Goal: Find specific page/section: Find specific page/section

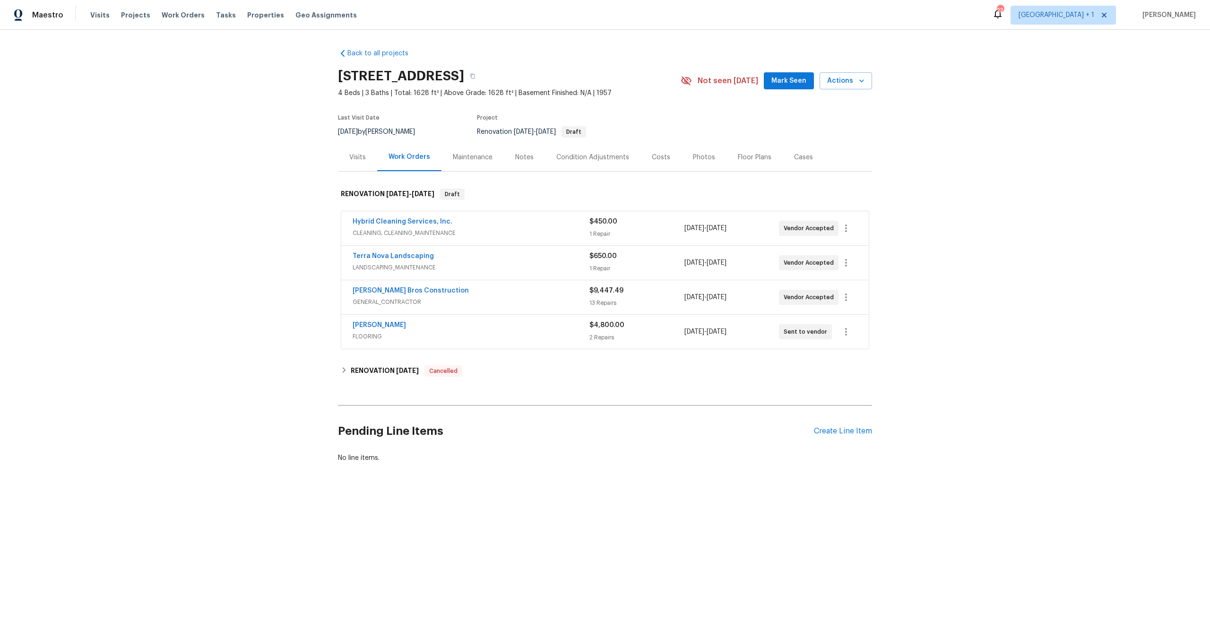
click at [319, 238] on div "Back to all projects 5819 Roanoke St, San Diego, CA 92139 4 Beds | 3 Baths | To…" at bounding box center [605, 278] width 1210 height 497
click at [143, 229] on div "Back to all projects 5819 Roanoke St, San Diego, CA 92139 4 Beds | 3 Baths | To…" at bounding box center [605, 278] width 1210 height 497
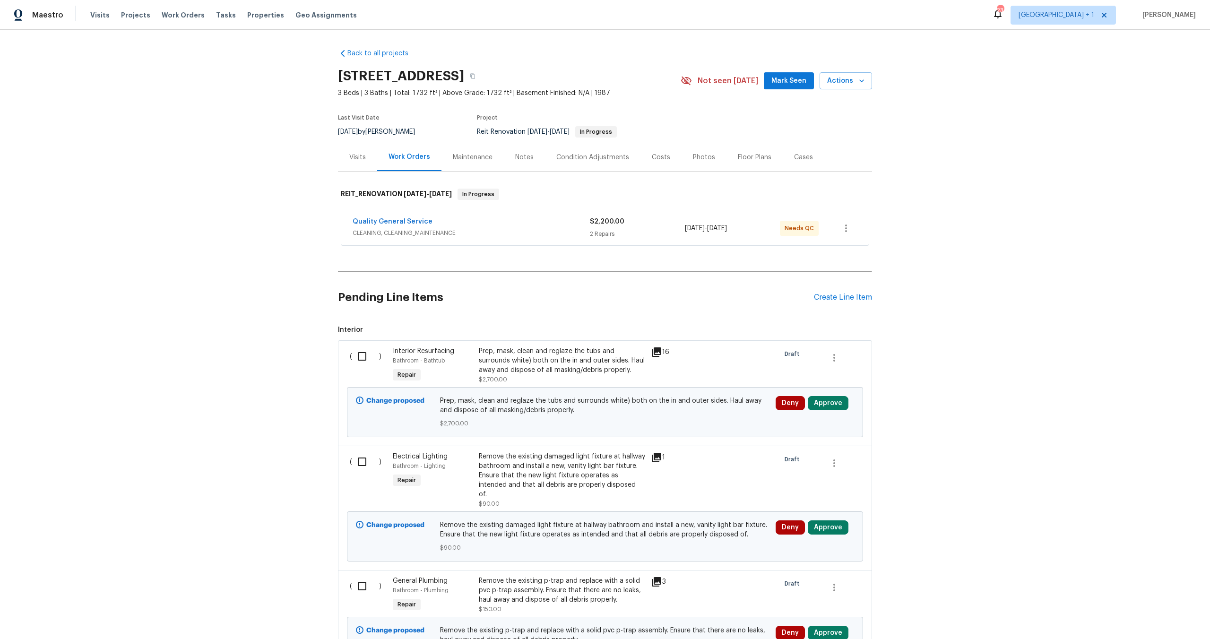
click at [520, 228] on span "CLEANING, CLEANING_MAINTENANCE" at bounding box center [471, 232] width 237 height 9
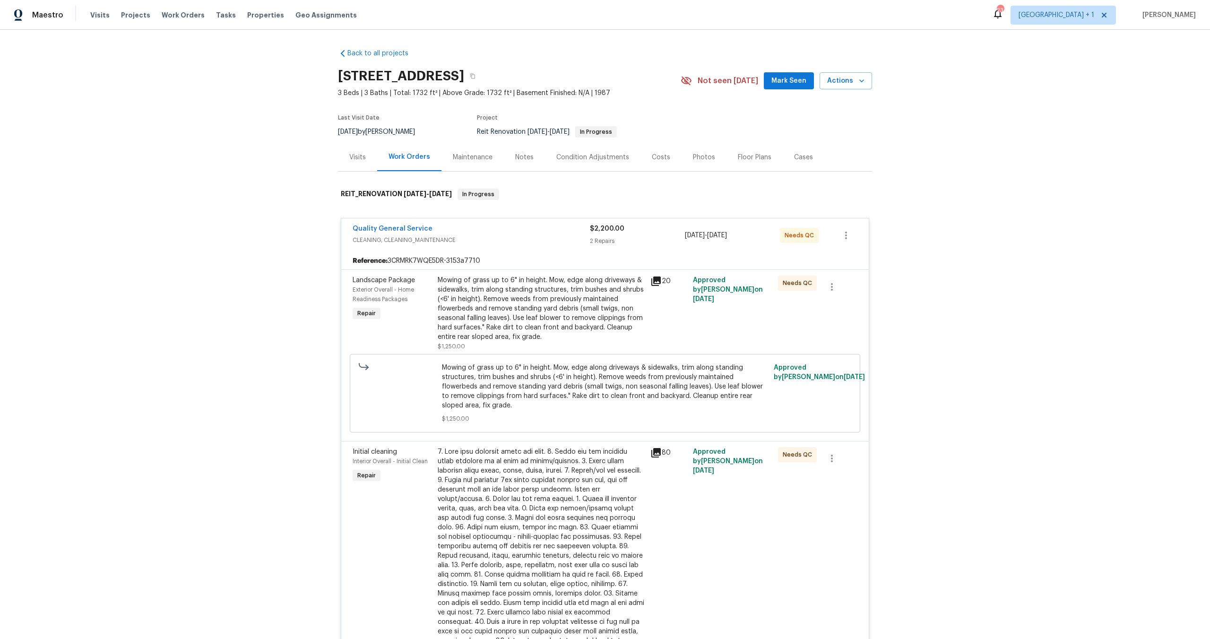
click at [533, 231] on div "Quality General Service" at bounding box center [471, 229] width 237 height 11
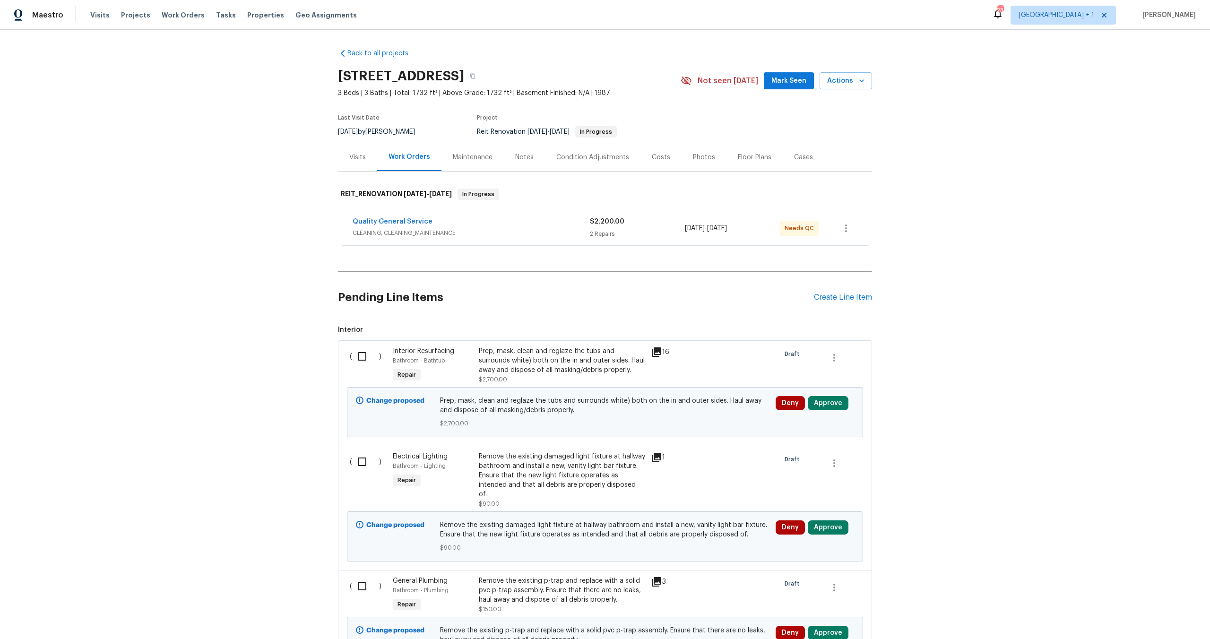
click at [531, 228] on span "CLEANING, CLEANING_MAINTENANCE" at bounding box center [471, 232] width 237 height 9
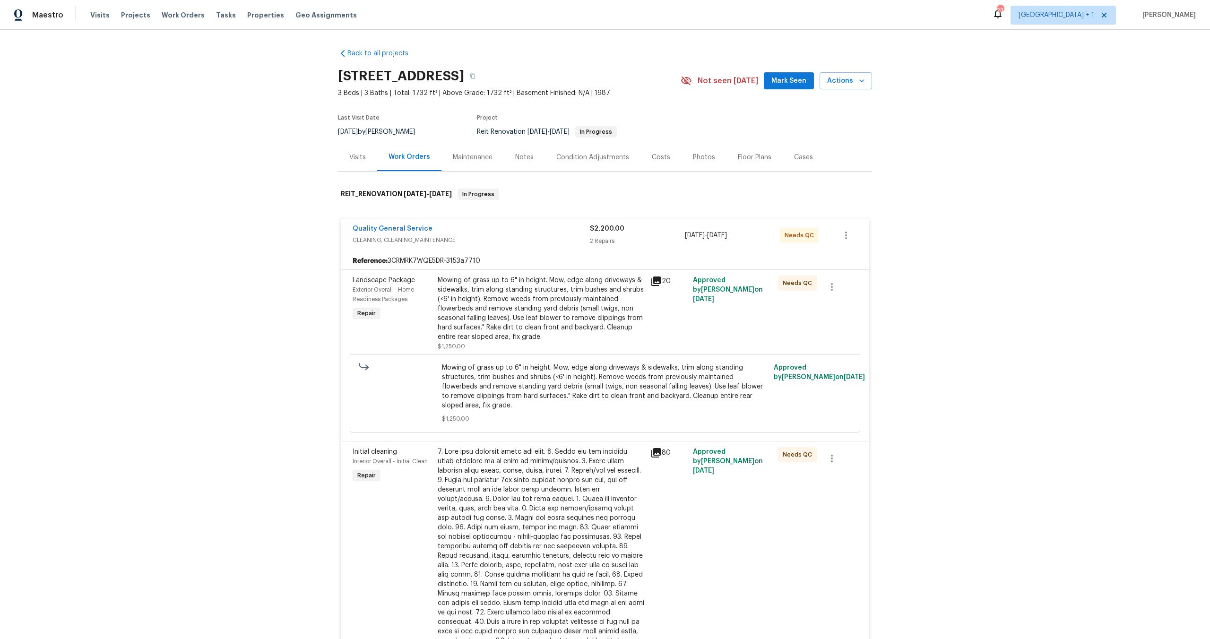
click at [651, 282] on icon at bounding box center [655, 280] width 9 height 9
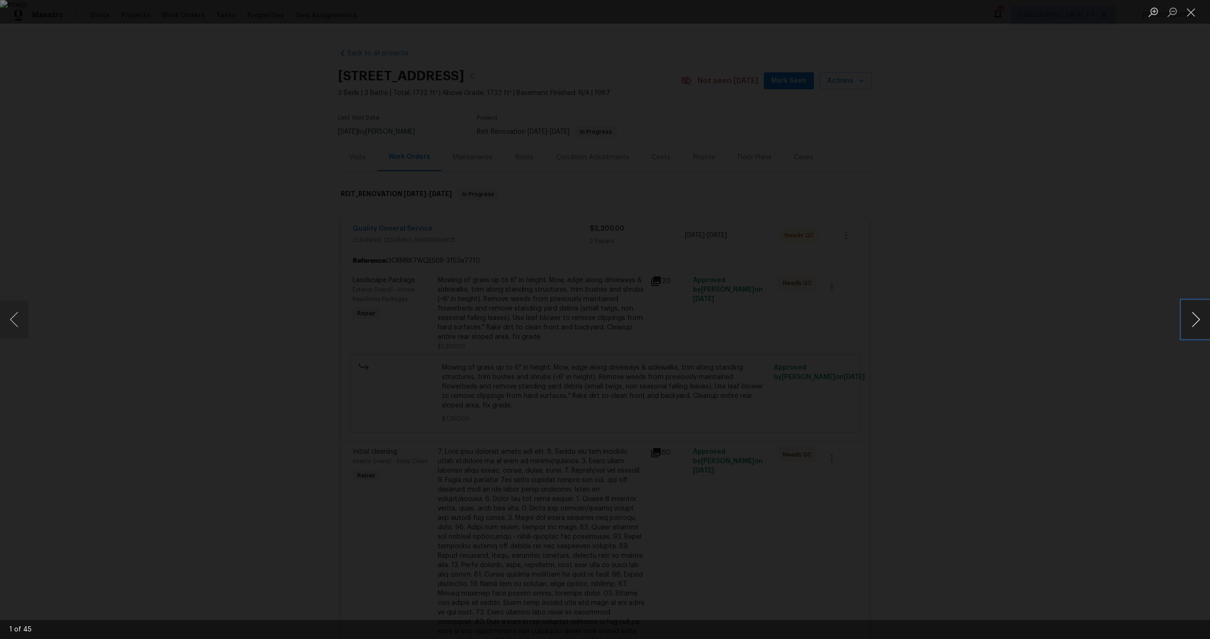
click at [1198, 316] on button "Next image" at bounding box center [1196, 320] width 28 height 38
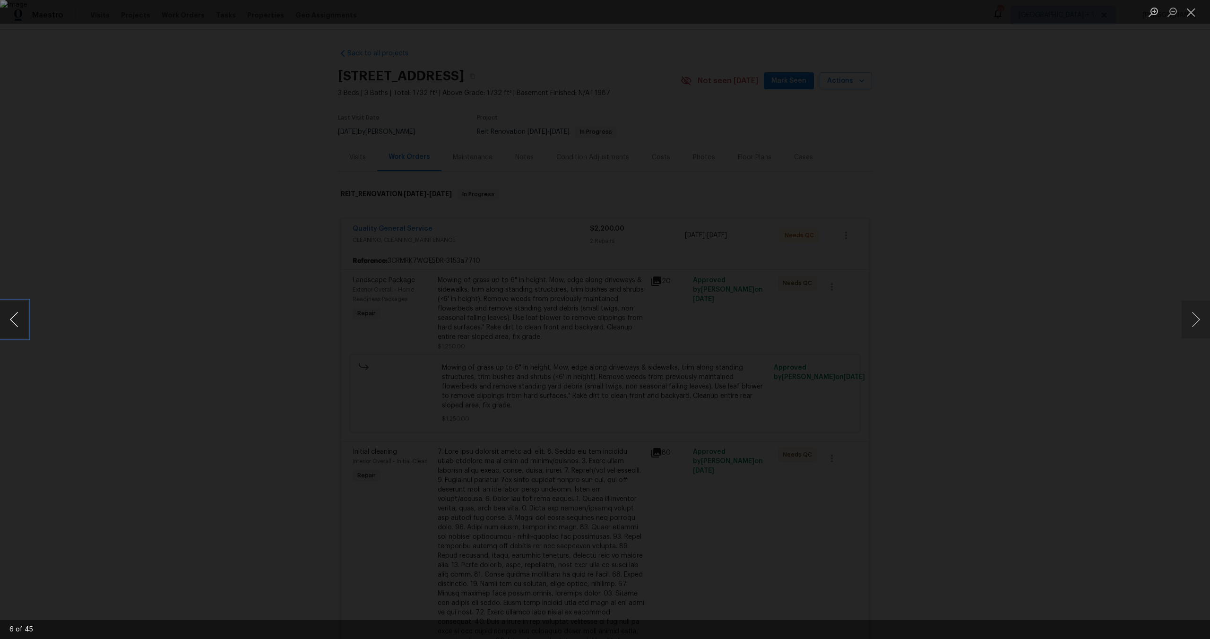
click at [11, 327] on button "Previous image" at bounding box center [14, 320] width 28 height 38
click at [1208, 322] on button "Next image" at bounding box center [1196, 320] width 28 height 38
click at [1205, 328] on button "Next image" at bounding box center [1196, 320] width 28 height 38
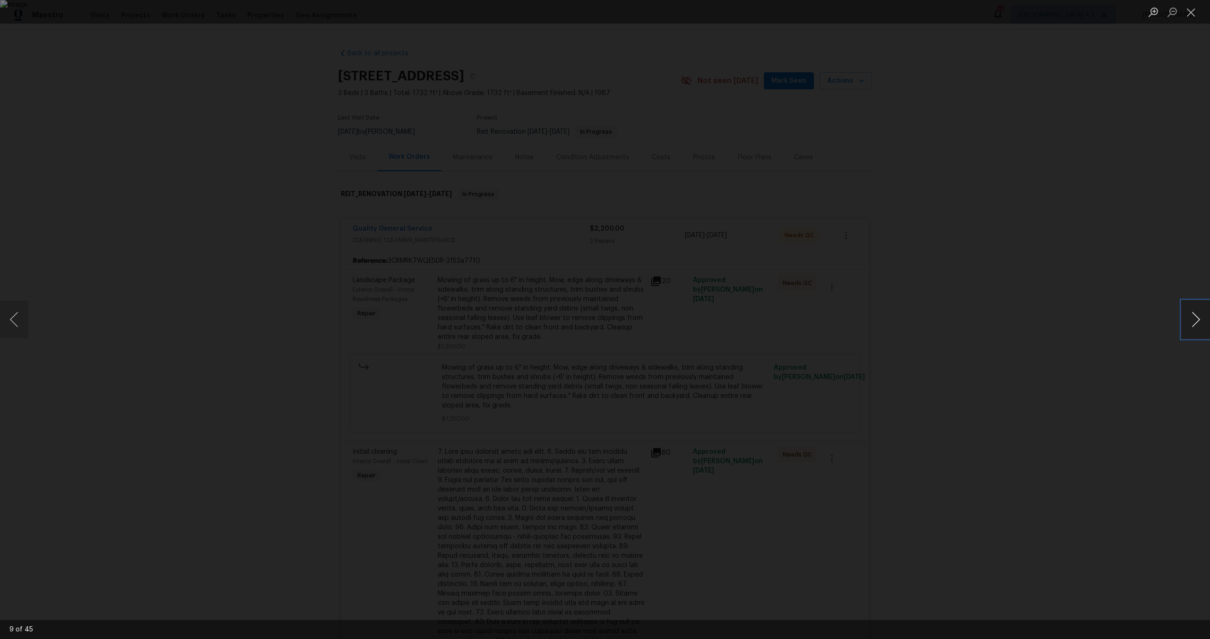
click at [1205, 328] on button "Next image" at bounding box center [1196, 320] width 28 height 38
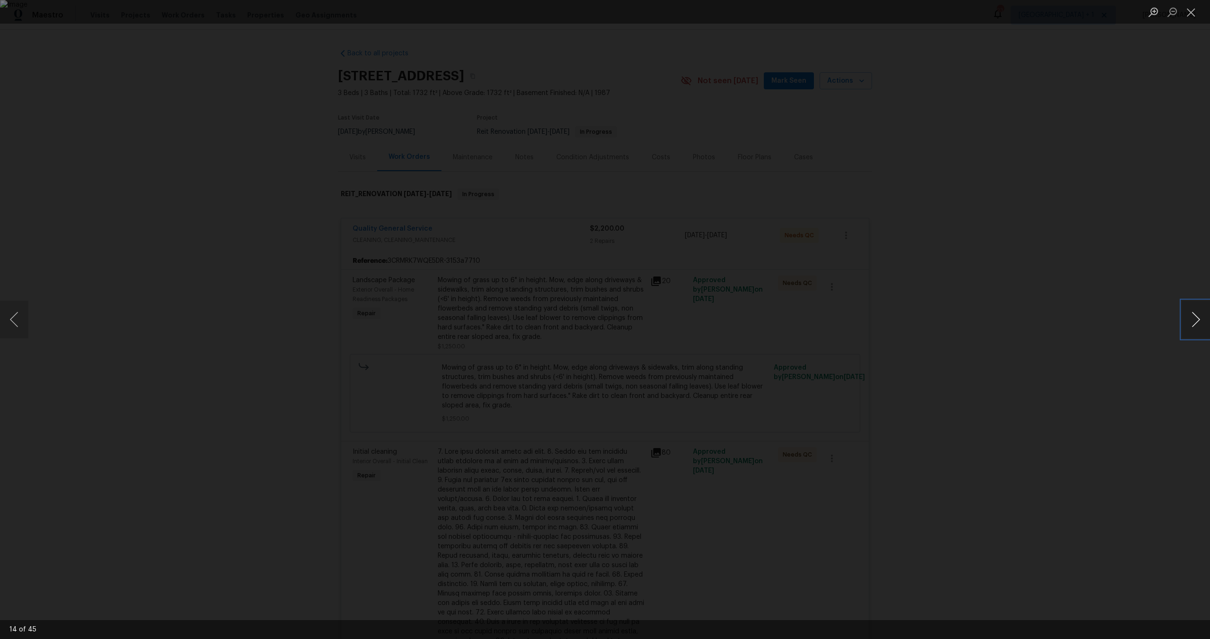
click at [1205, 328] on button "Next image" at bounding box center [1196, 320] width 28 height 38
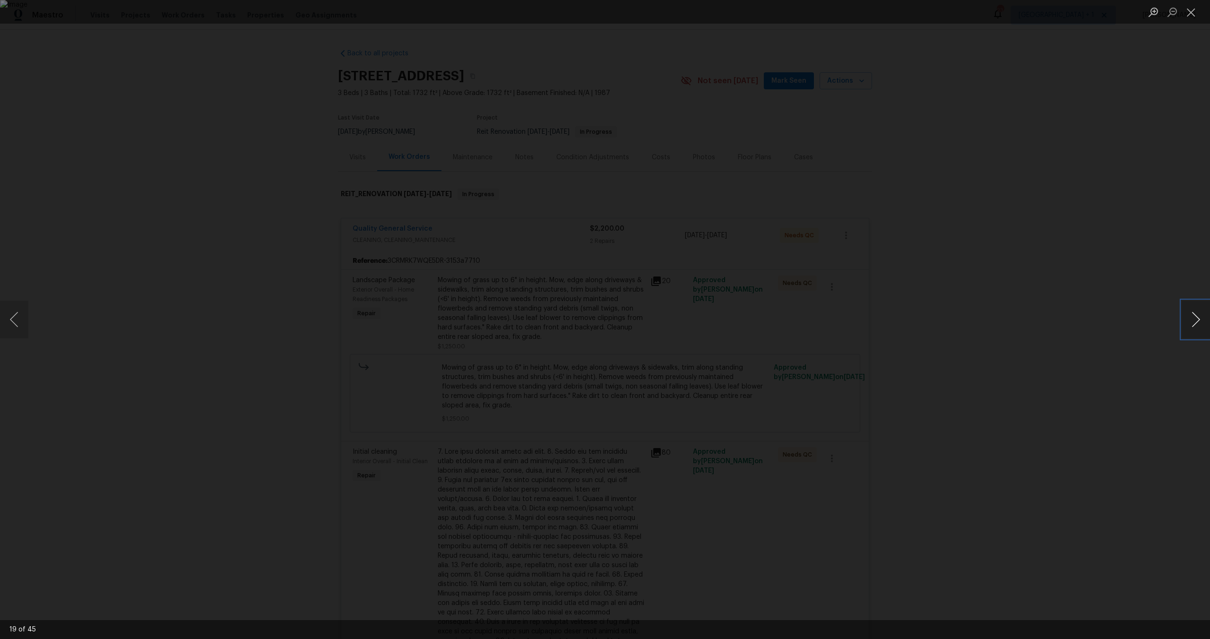
click at [1205, 328] on button "Next image" at bounding box center [1196, 320] width 28 height 38
click at [1188, 20] on button "Close lightbox" at bounding box center [1191, 12] width 19 height 17
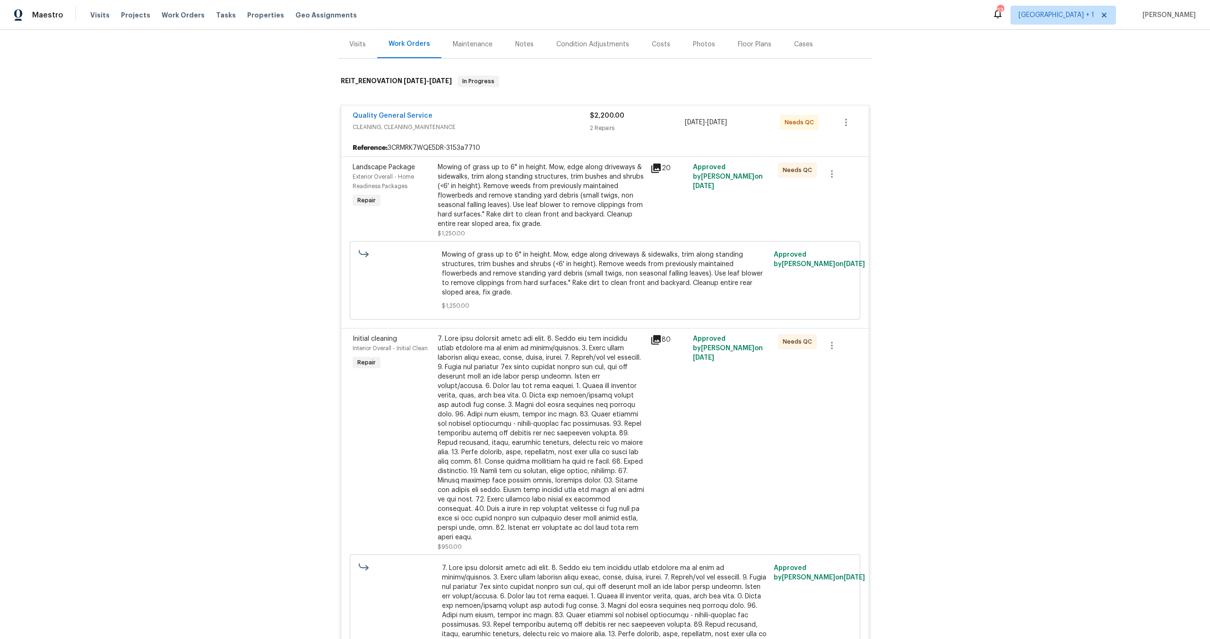
scroll to position [183, 0]
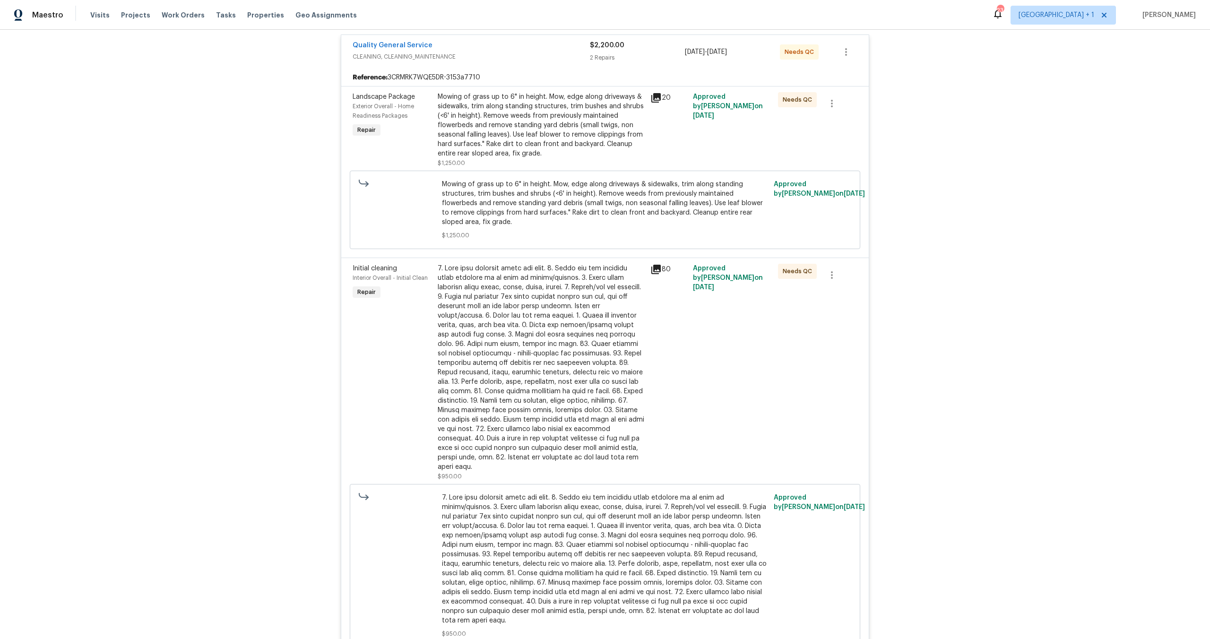
click at [654, 273] on icon at bounding box center [655, 269] width 11 height 11
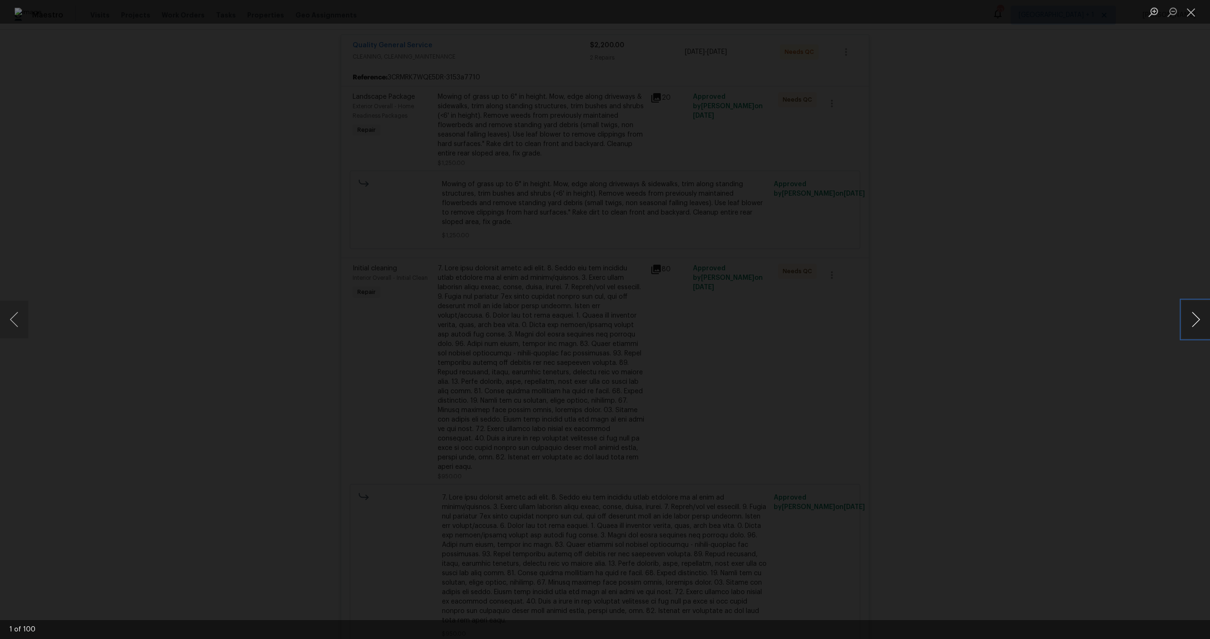
click at [1197, 321] on button "Next image" at bounding box center [1196, 320] width 28 height 38
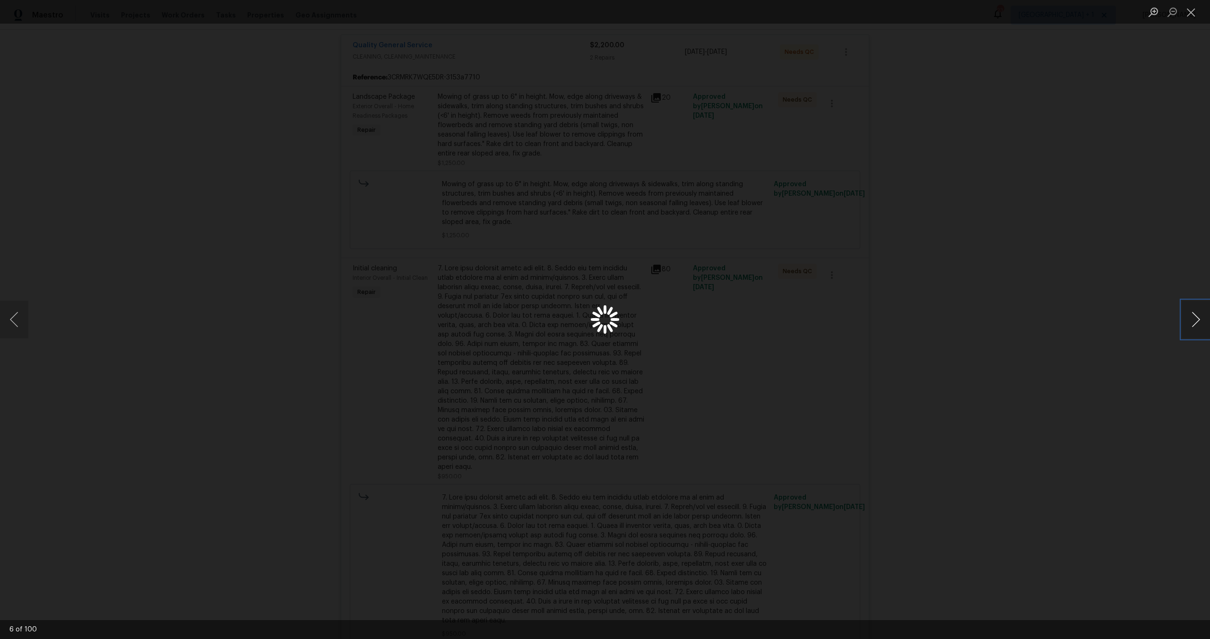
click at [1197, 321] on button "Next image" at bounding box center [1196, 320] width 28 height 38
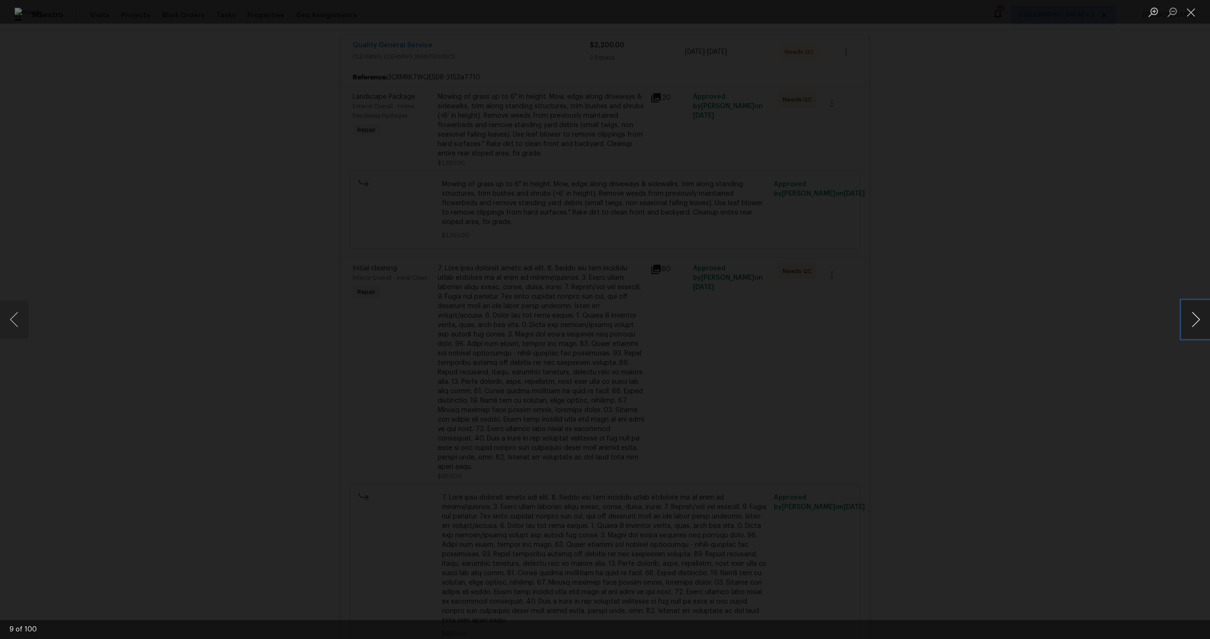
click at [1197, 321] on button "Next image" at bounding box center [1196, 320] width 28 height 38
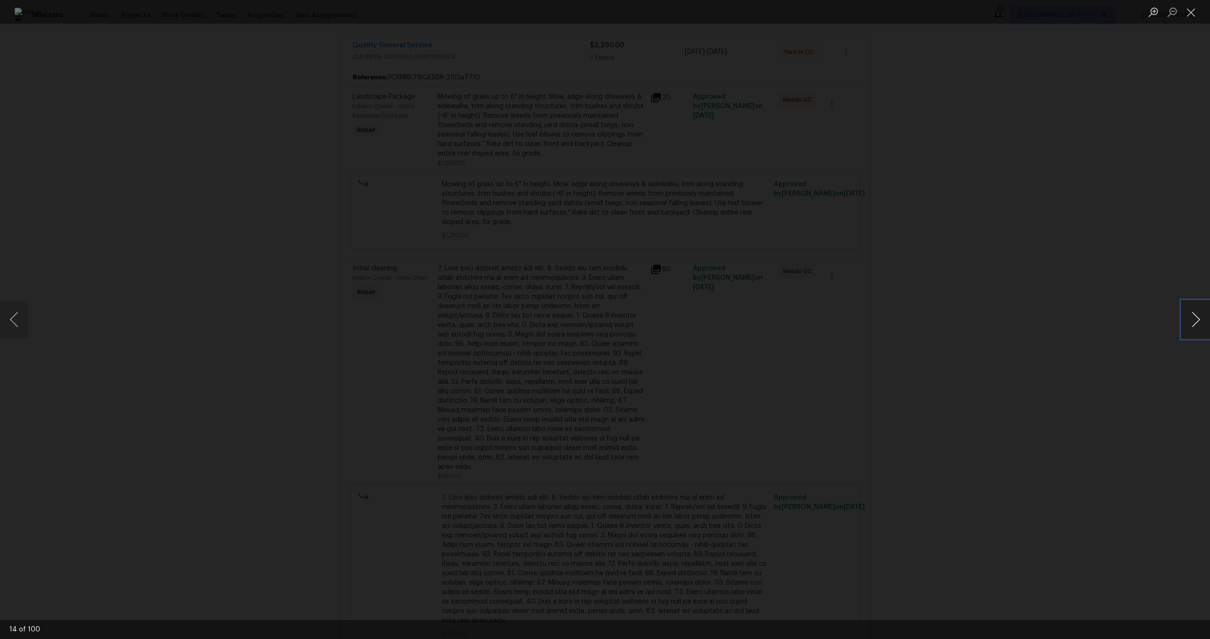
click at [1197, 321] on button "Next image" at bounding box center [1196, 320] width 28 height 38
click at [25, 319] on button "Previous image" at bounding box center [14, 320] width 28 height 38
click at [1198, 325] on button "Next image" at bounding box center [1196, 320] width 28 height 38
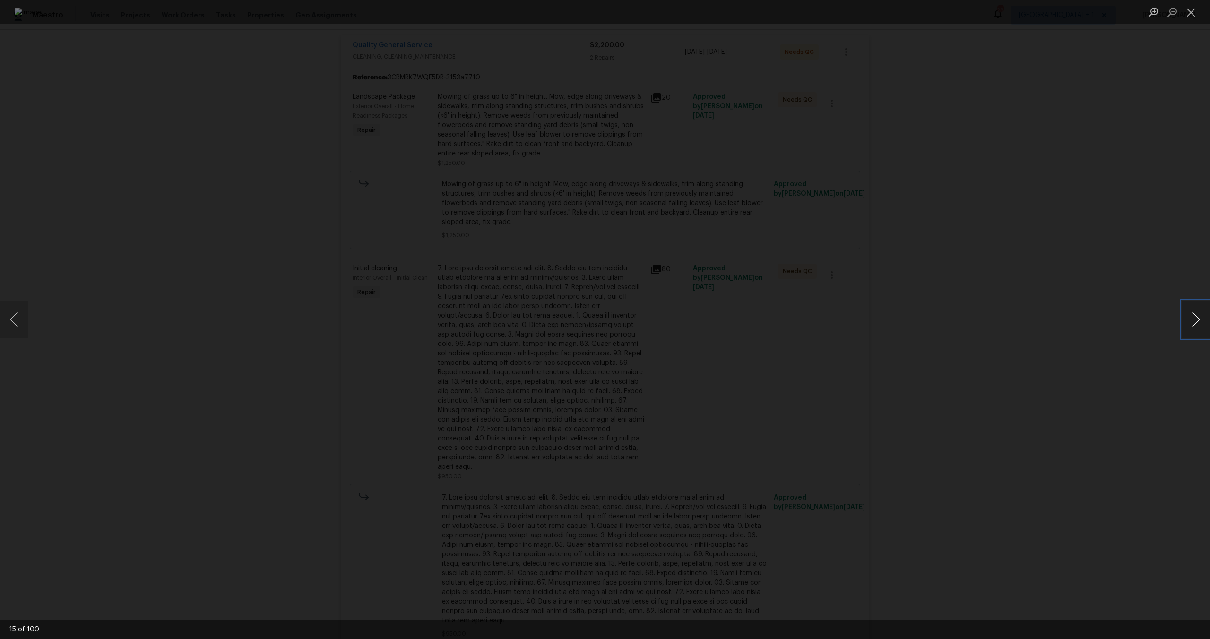
click at [1198, 325] on button "Next image" at bounding box center [1196, 320] width 28 height 38
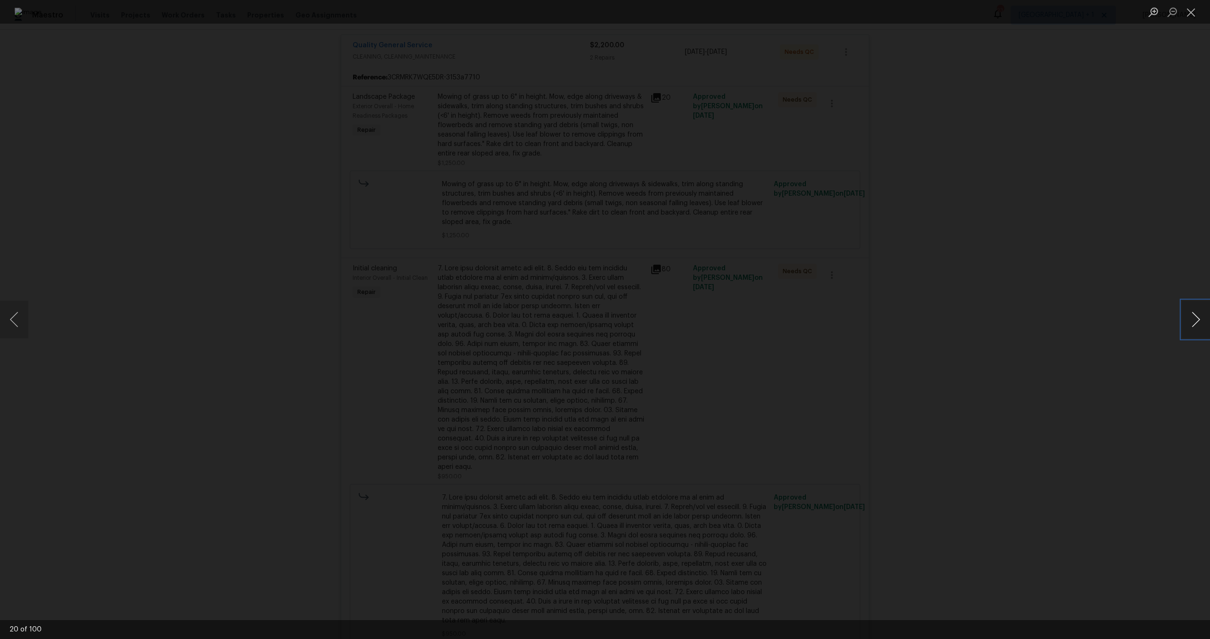
click at [1198, 325] on button "Next image" at bounding box center [1196, 320] width 28 height 38
click at [1195, 324] on button "Next image" at bounding box center [1196, 320] width 28 height 38
click at [1194, 324] on button "Next image" at bounding box center [1196, 320] width 28 height 38
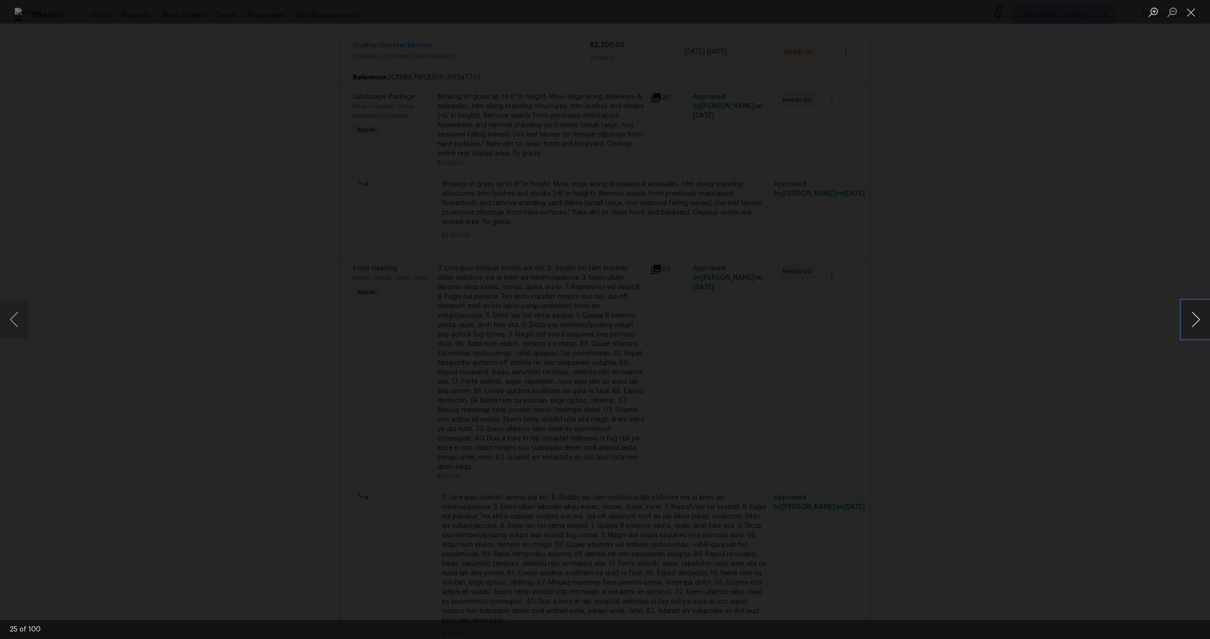
click at [1194, 324] on button "Next image" at bounding box center [1196, 320] width 28 height 38
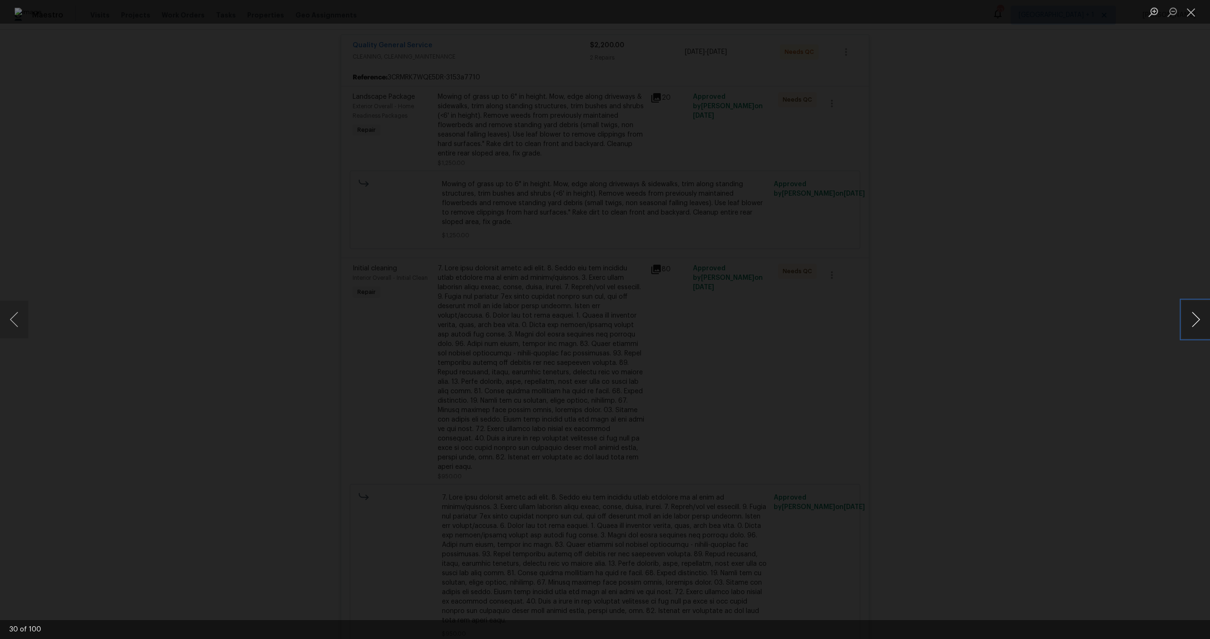
click at [1194, 324] on button "Next image" at bounding box center [1196, 320] width 28 height 38
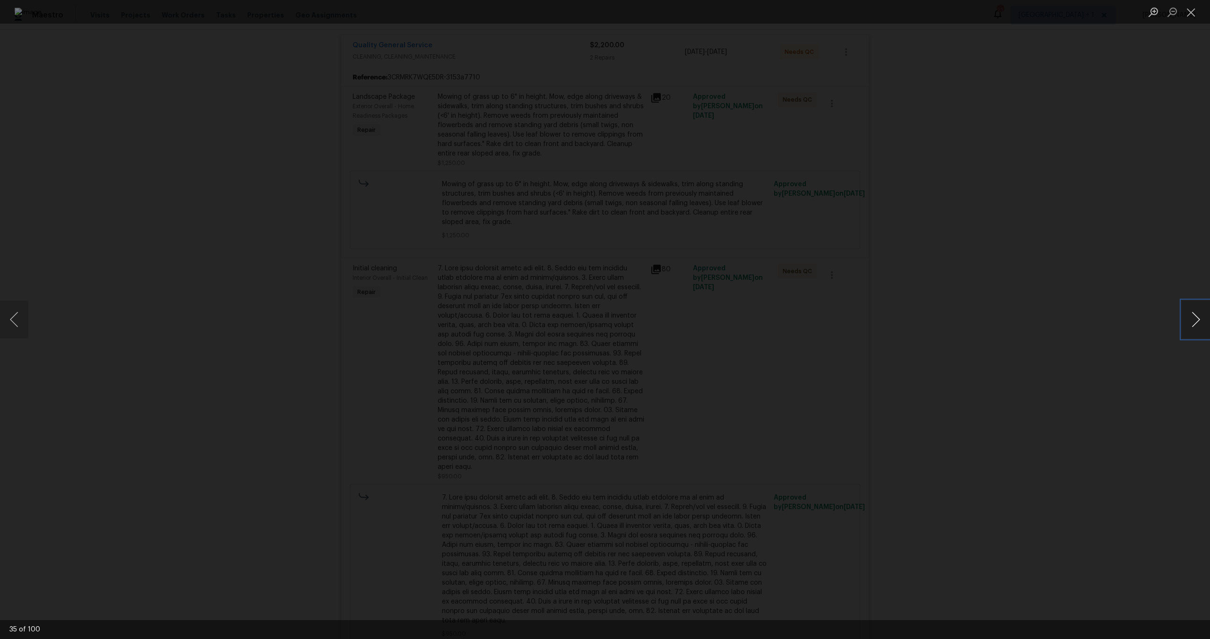
click at [1194, 324] on button "Next image" at bounding box center [1196, 320] width 28 height 38
click at [1190, 317] on button "Next image" at bounding box center [1196, 320] width 28 height 38
click at [1190, 318] on button "Next image" at bounding box center [1196, 320] width 28 height 38
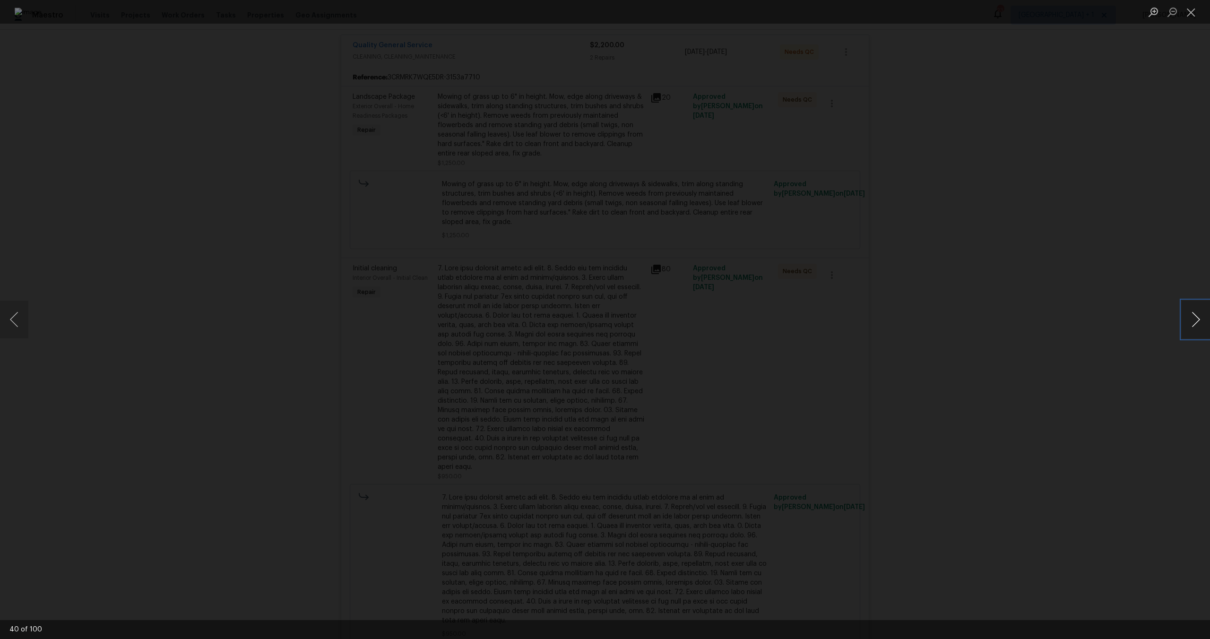
click at [1190, 318] on button "Next image" at bounding box center [1196, 320] width 28 height 38
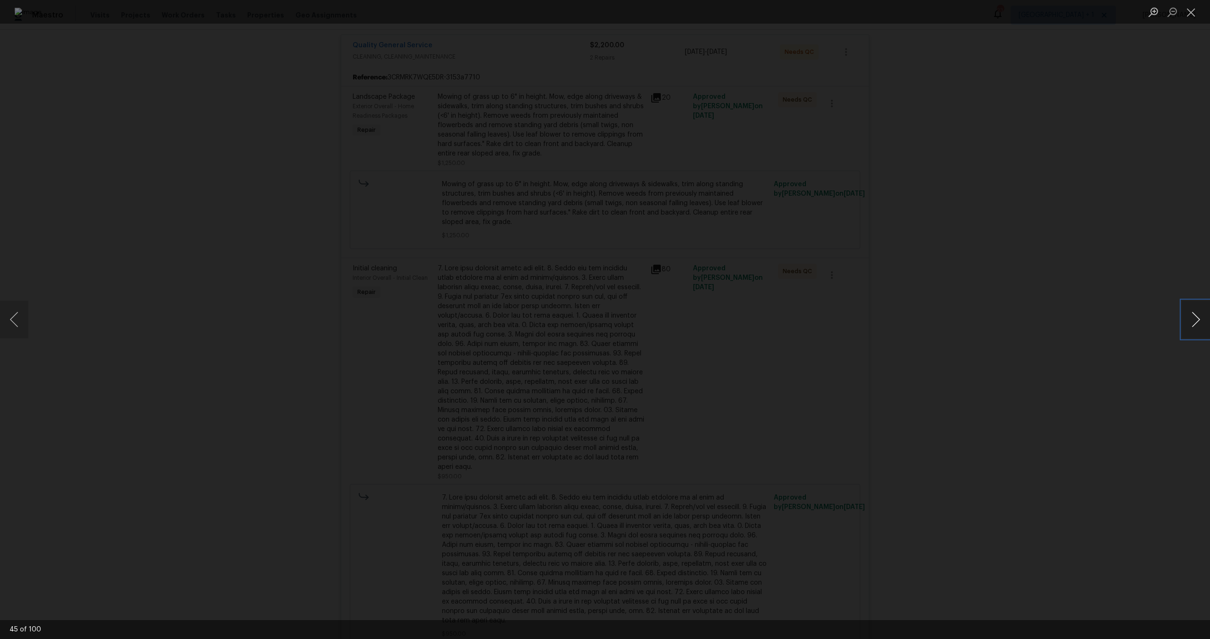
click at [1190, 318] on button "Next image" at bounding box center [1196, 320] width 28 height 38
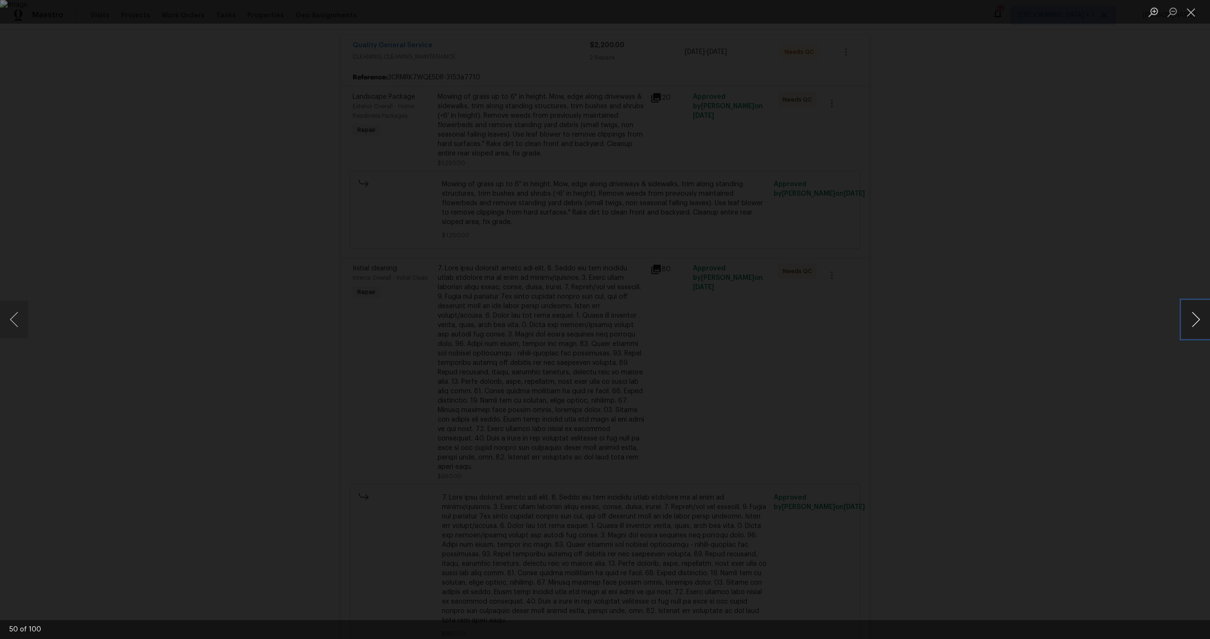
click at [1190, 318] on button "Next image" at bounding box center [1196, 320] width 28 height 38
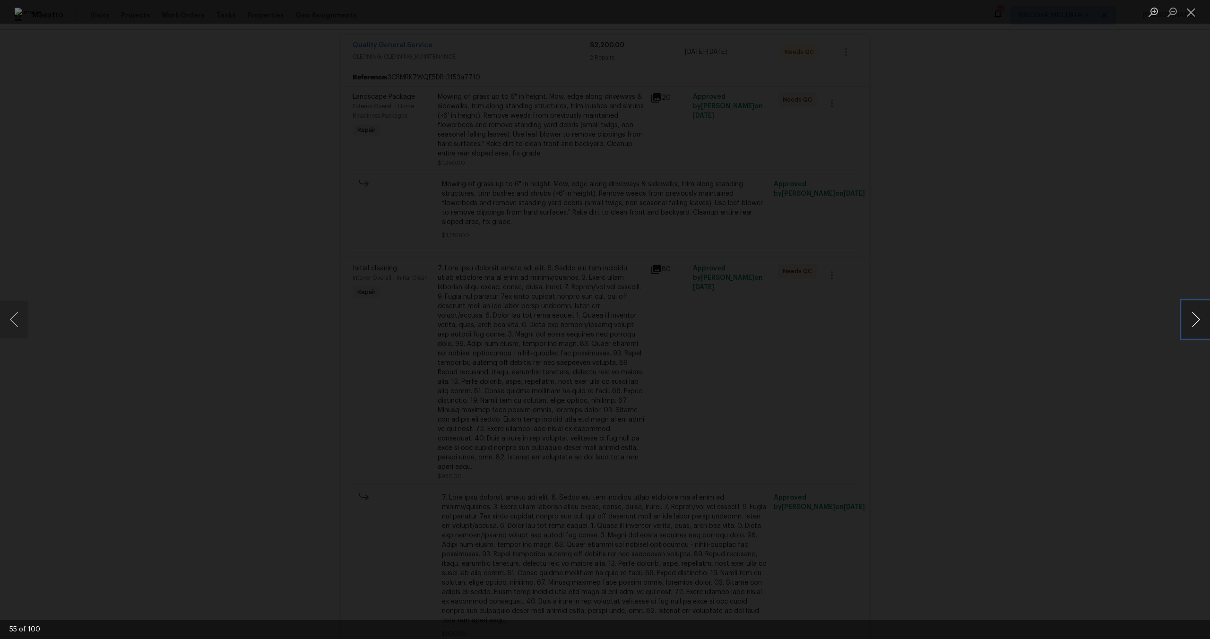
click at [1190, 318] on button "Next image" at bounding box center [1196, 320] width 28 height 38
click at [1209, 329] on button "Next image" at bounding box center [1196, 320] width 28 height 38
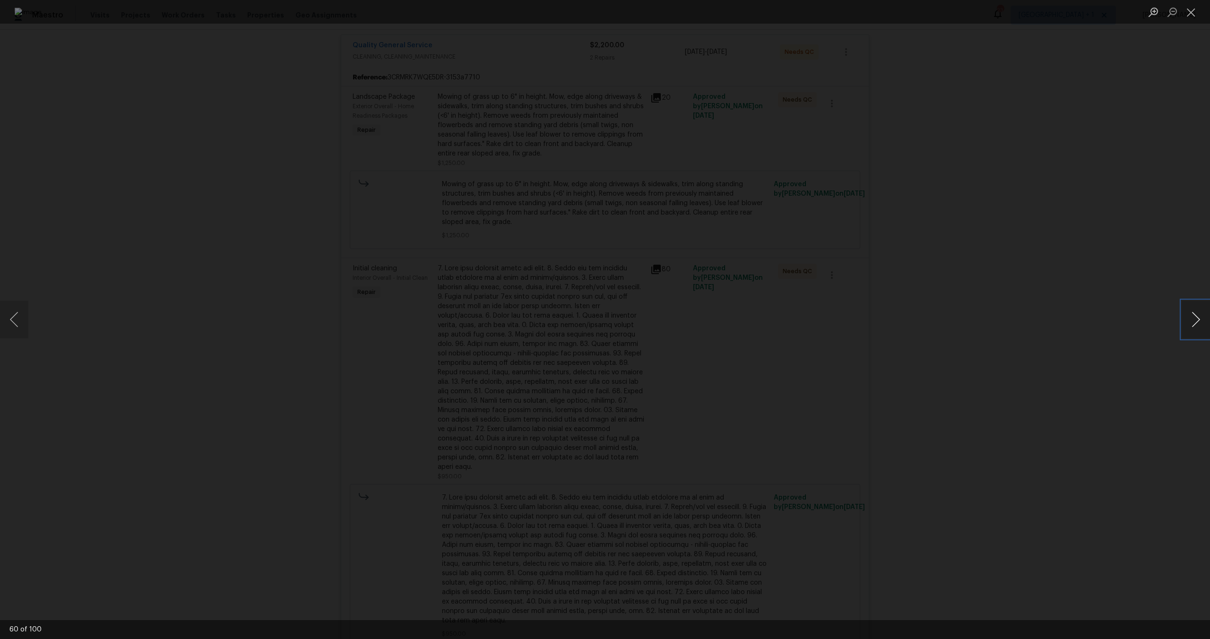
click at [1204, 329] on button "Next image" at bounding box center [1196, 320] width 28 height 38
click at [1188, 324] on button "Next image" at bounding box center [1196, 320] width 28 height 38
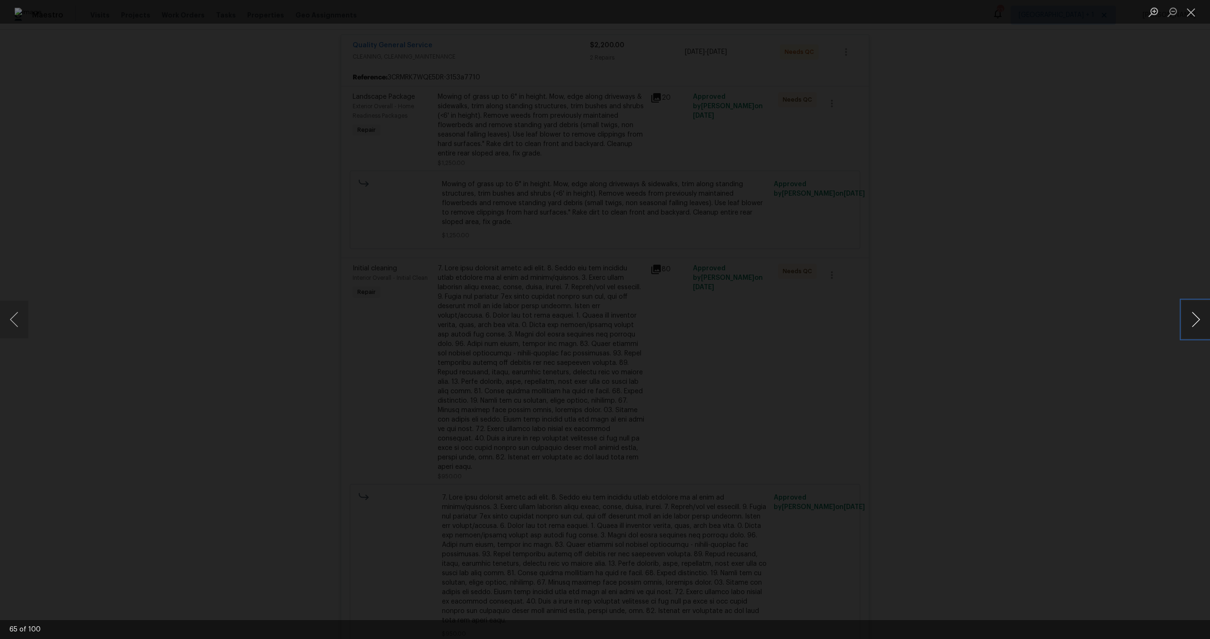
click at [1188, 324] on button "Next image" at bounding box center [1196, 320] width 28 height 38
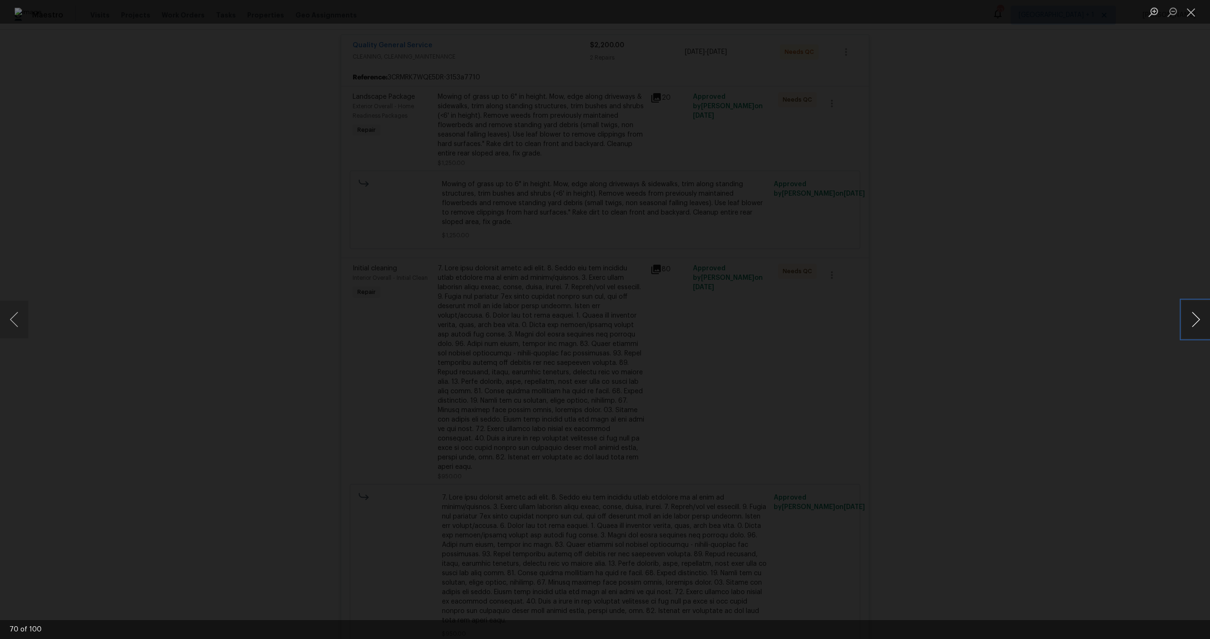
click at [1198, 321] on button "Next image" at bounding box center [1196, 320] width 28 height 38
click at [1196, 328] on button "Next image" at bounding box center [1196, 320] width 28 height 38
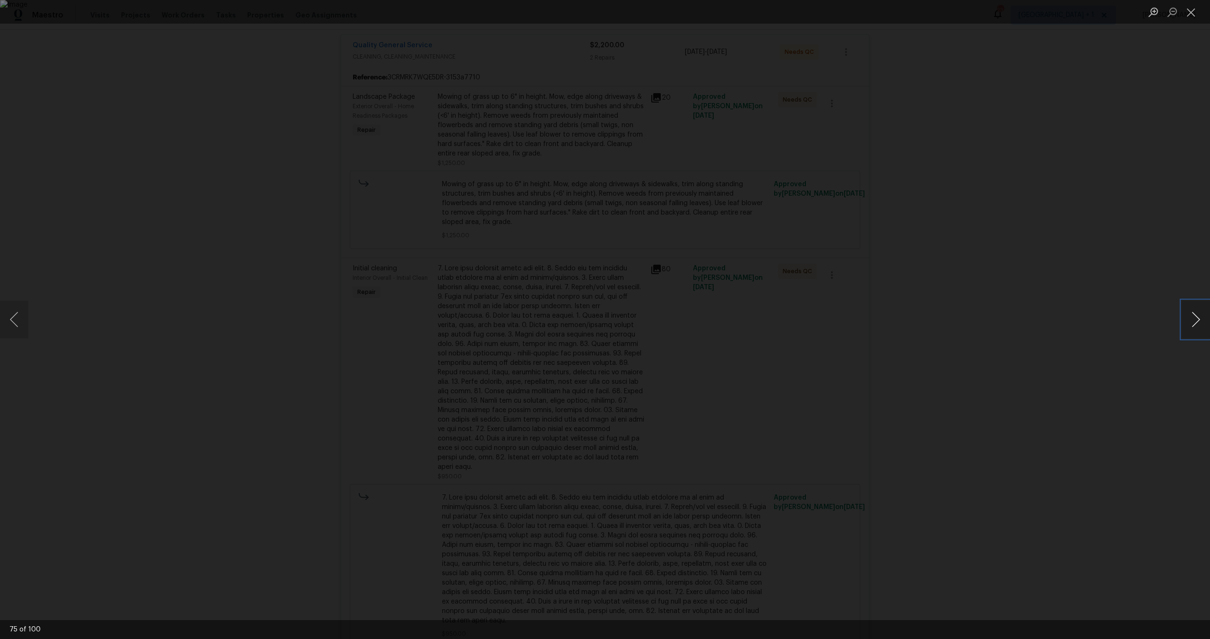
click at [1196, 328] on button "Next image" at bounding box center [1196, 320] width 28 height 38
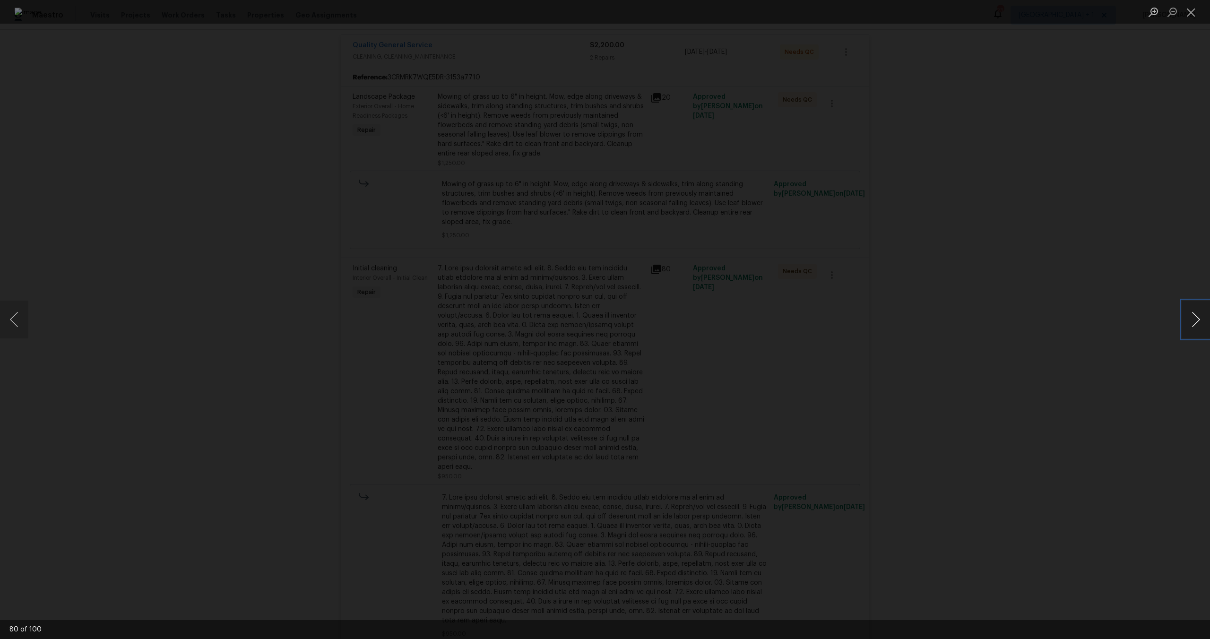
click at [1196, 328] on button "Next image" at bounding box center [1196, 320] width 28 height 38
click at [1196, 318] on button "Next image" at bounding box center [1196, 320] width 28 height 38
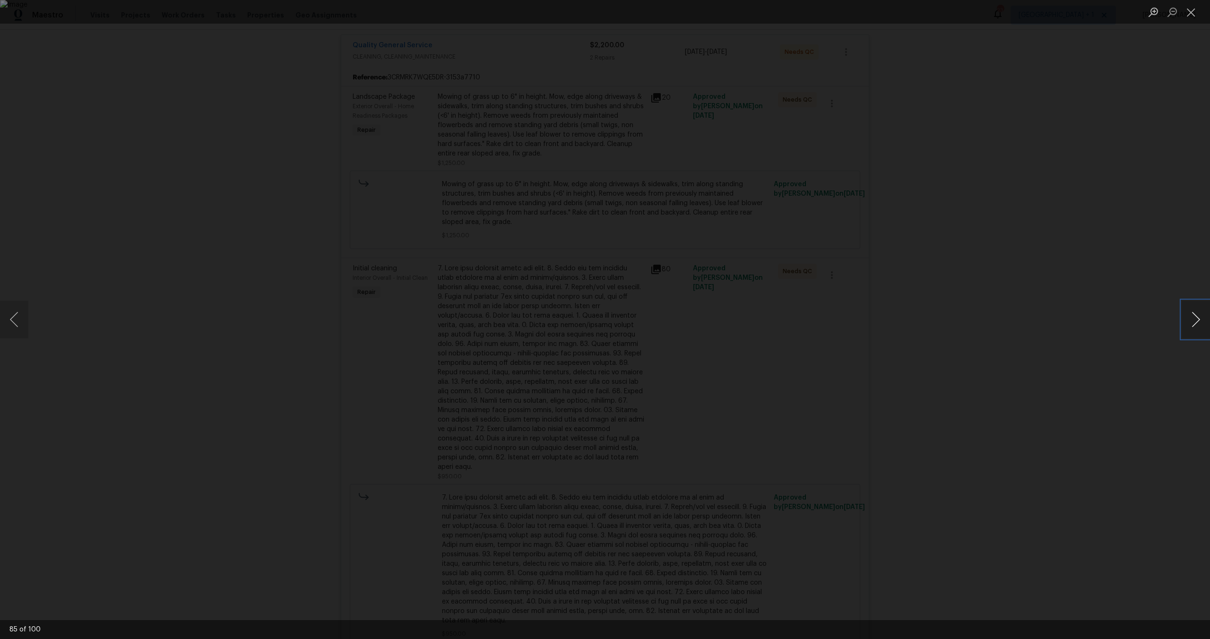
click at [1196, 318] on button "Next image" at bounding box center [1196, 320] width 28 height 38
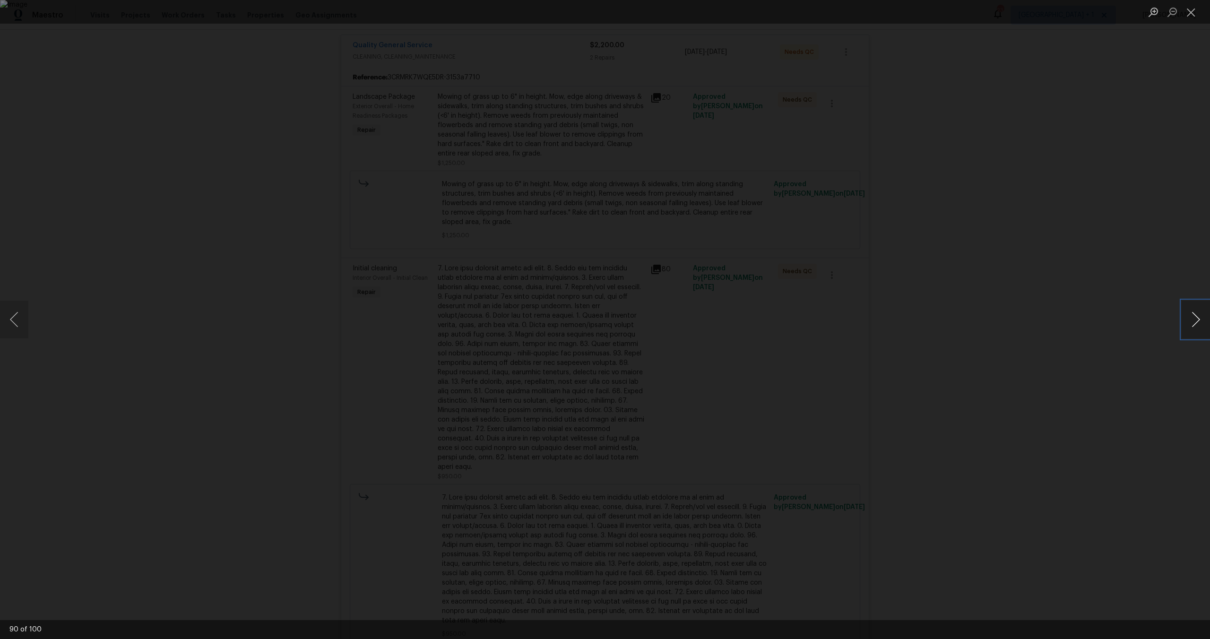
click at [1196, 318] on button "Next image" at bounding box center [1196, 320] width 28 height 38
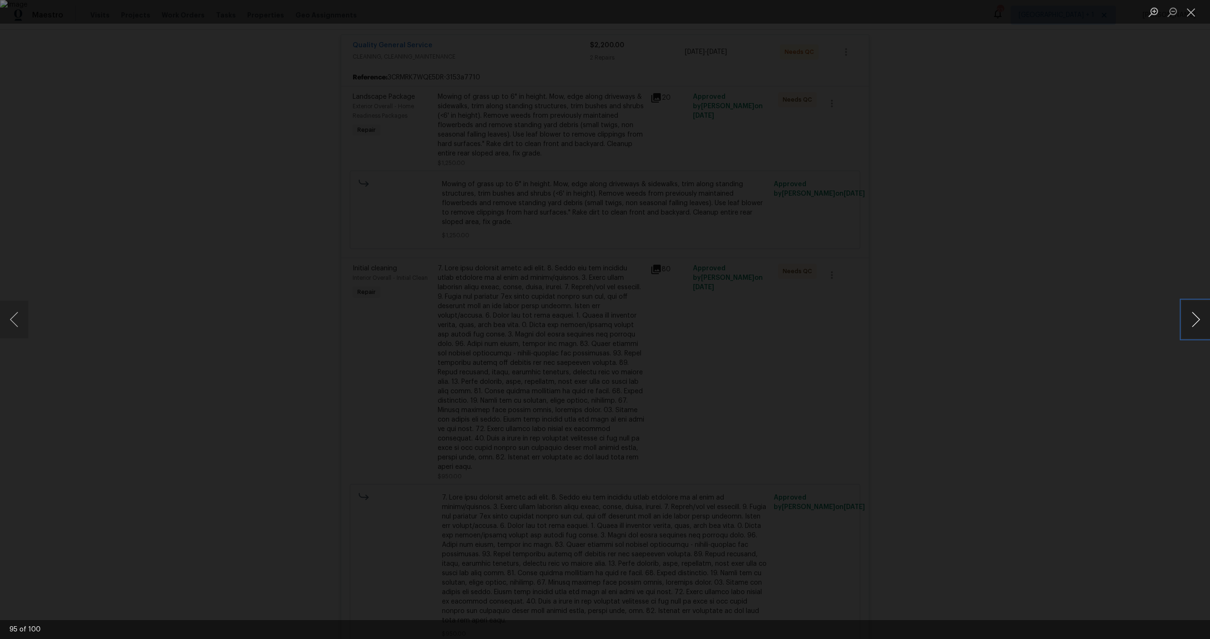
click at [1196, 318] on button "Next image" at bounding box center [1196, 320] width 28 height 38
click at [1200, 314] on button "Next image" at bounding box center [1196, 320] width 28 height 38
click at [1199, 317] on button "Next image" at bounding box center [1196, 320] width 28 height 38
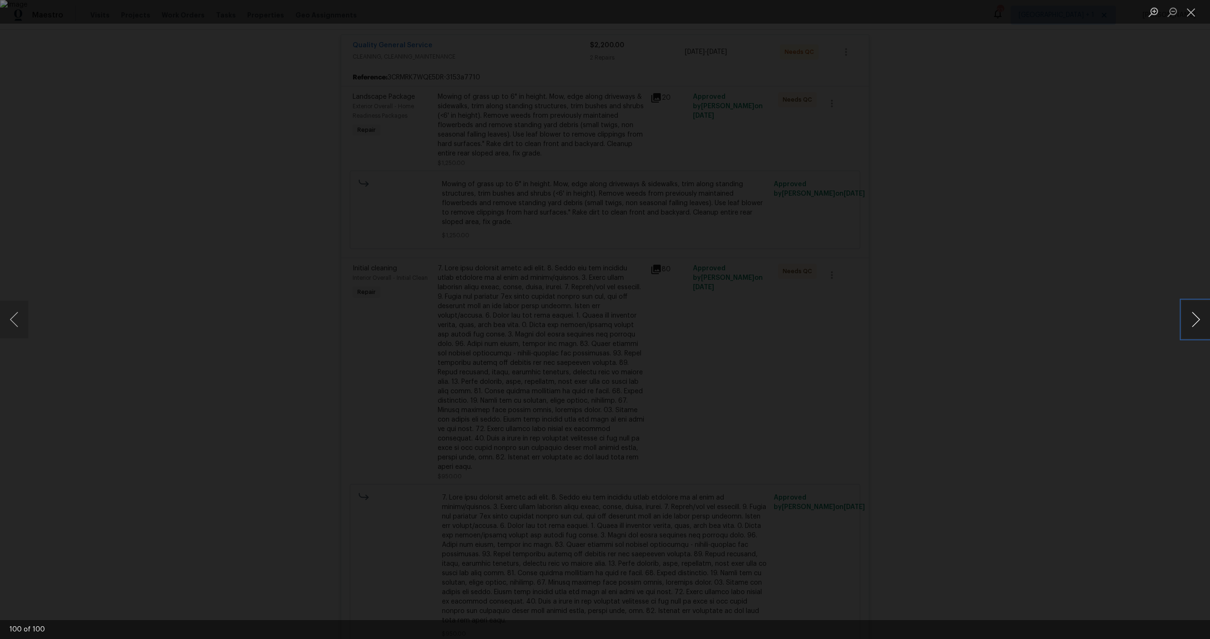
click at [1199, 317] on button "Next image" at bounding box center [1196, 320] width 28 height 38
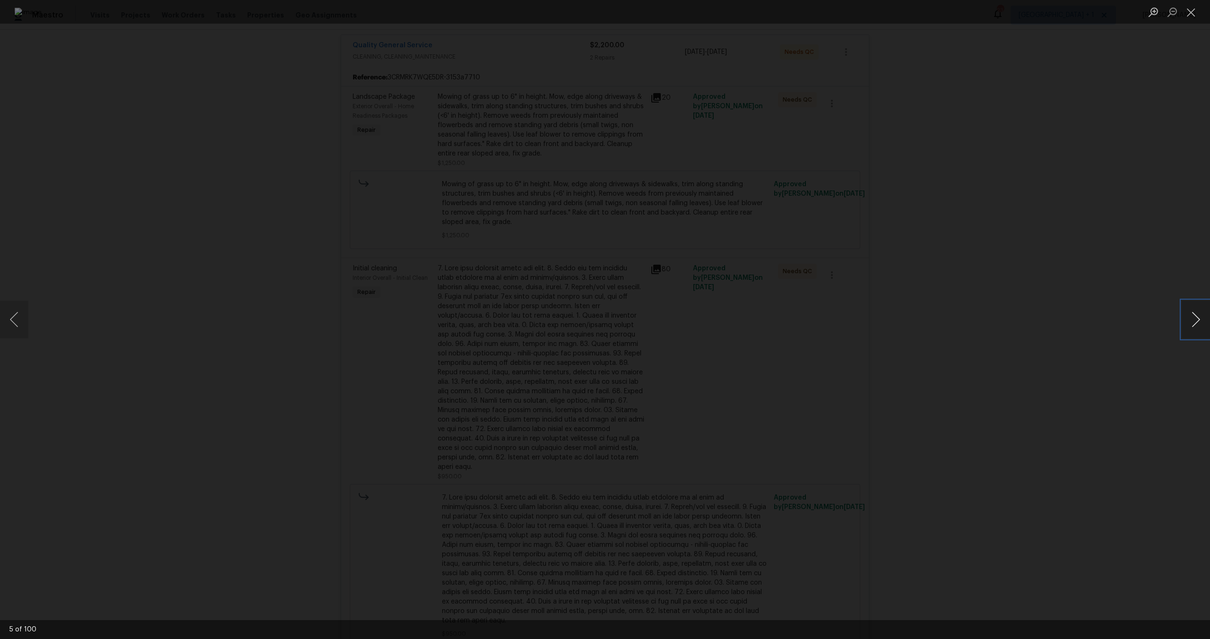
click at [1199, 317] on button "Next image" at bounding box center [1196, 320] width 28 height 38
click at [1197, 334] on button "Next image" at bounding box center [1196, 320] width 28 height 38
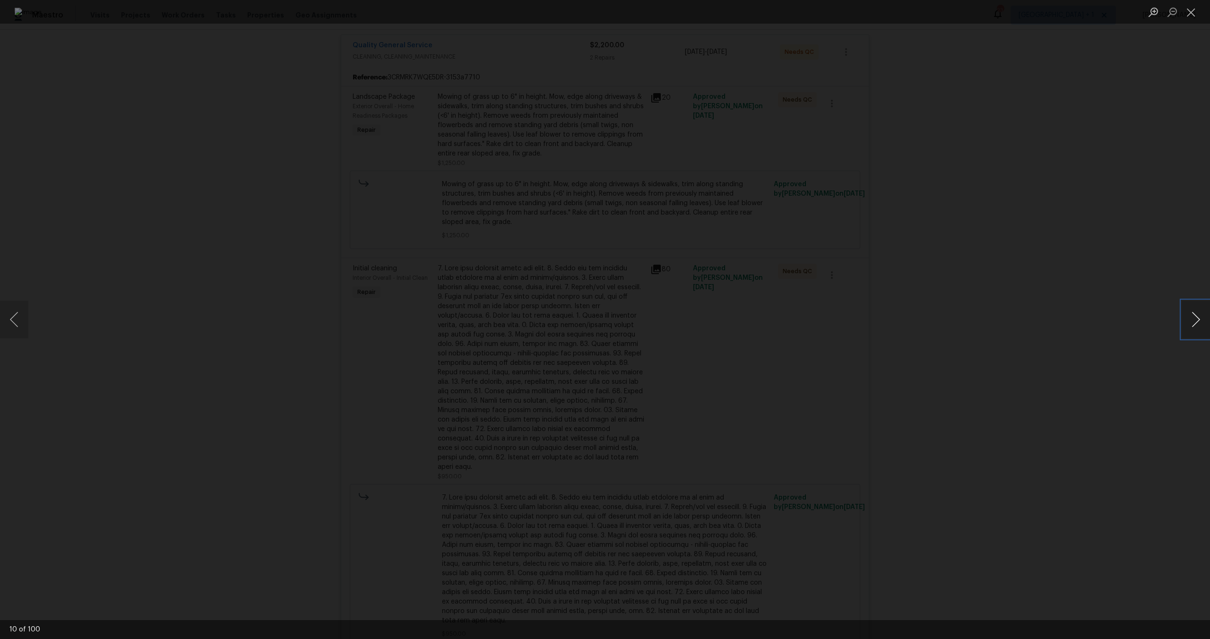
click at [1197, 334] on button "Next image" at bounding box center [1196, 320] width 28 height 38
click at [7, 320] on button "Previous image" at bounding box center [14, 320] width 28 height 38
click at [1197, 324] on button "Next image" at bounding box center [1196, 320] width 28 height 38
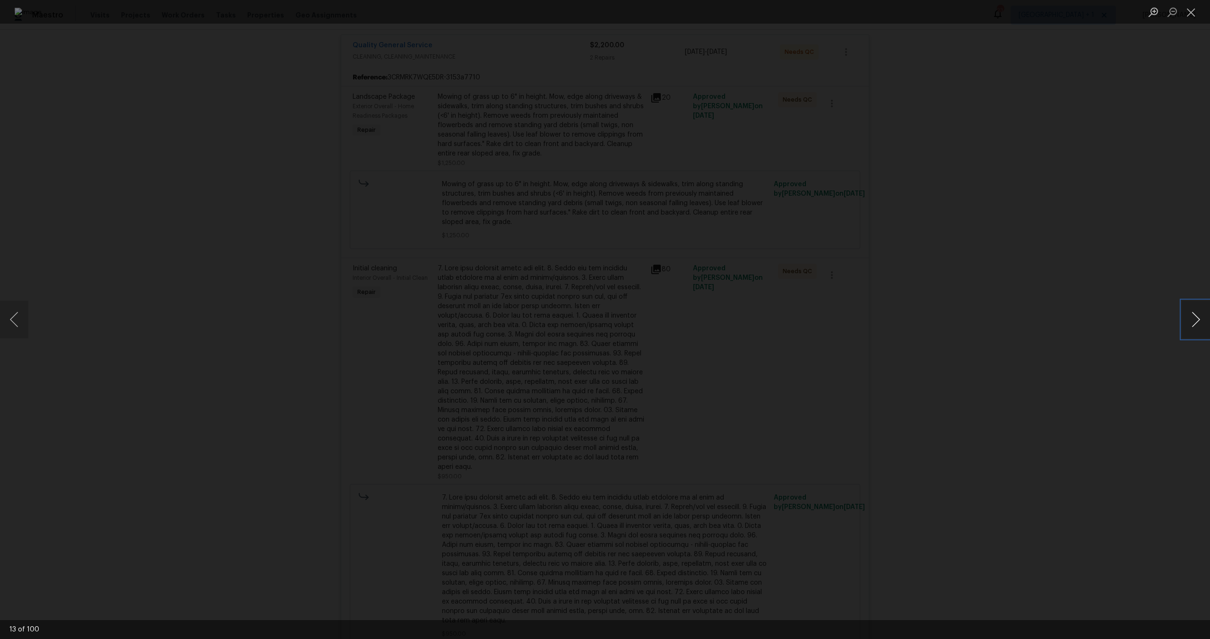
click at [1197, 324] on button "Next image" at bounding box center [1196, 320] width 28 height 38
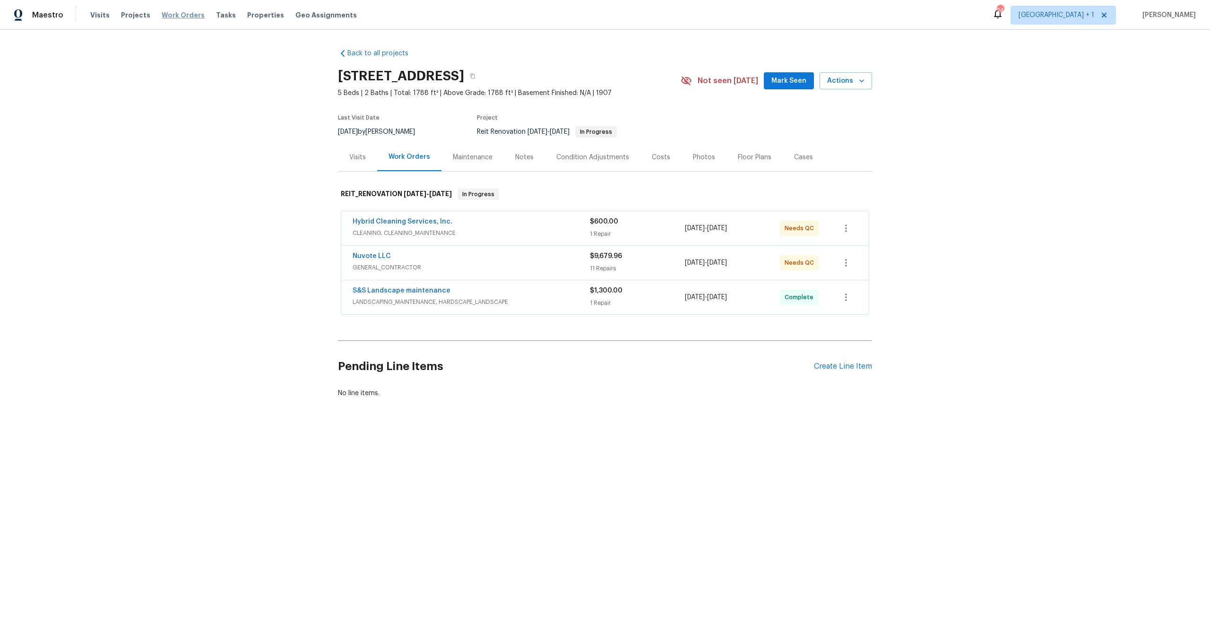
click at [188, 14] on span "Work Orders" at bounding box center [183, 14] width 43 height 9
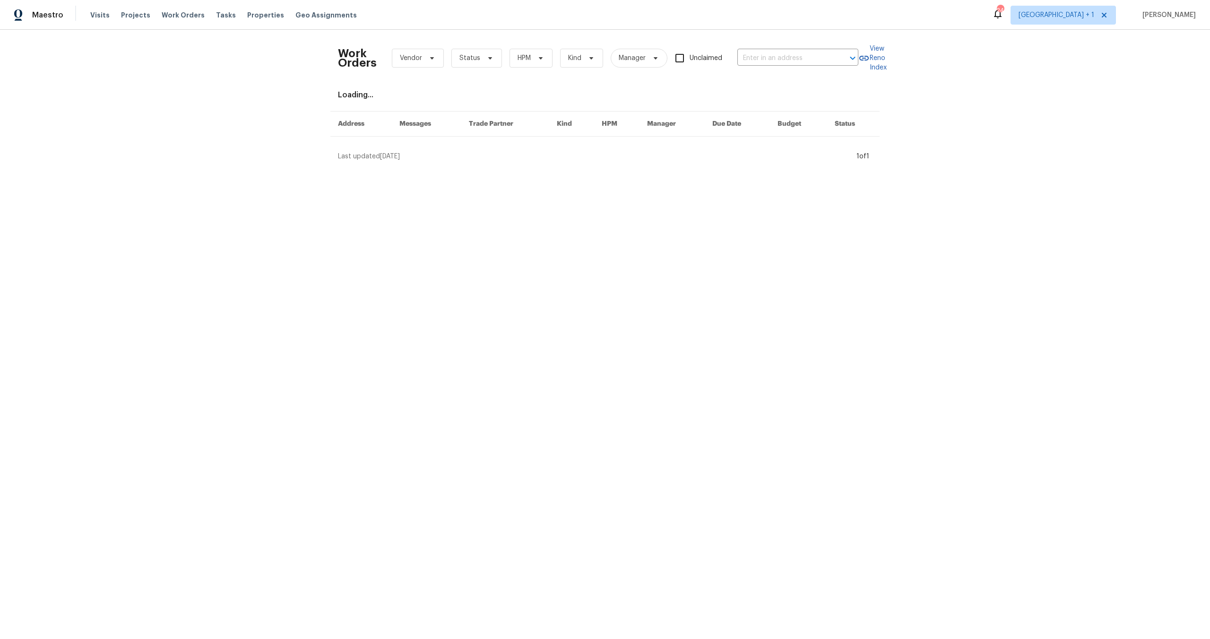
click at [223, 56] on div "Work Orders Vendor Status HPM Kind Manager Unclaimed ​ View Reno Index Loading.…" at bounding box center [605, 99] width 1210 height 139
click at [257, 14] on span "Properties" at bounding box center [265, 14] width 37 height 9
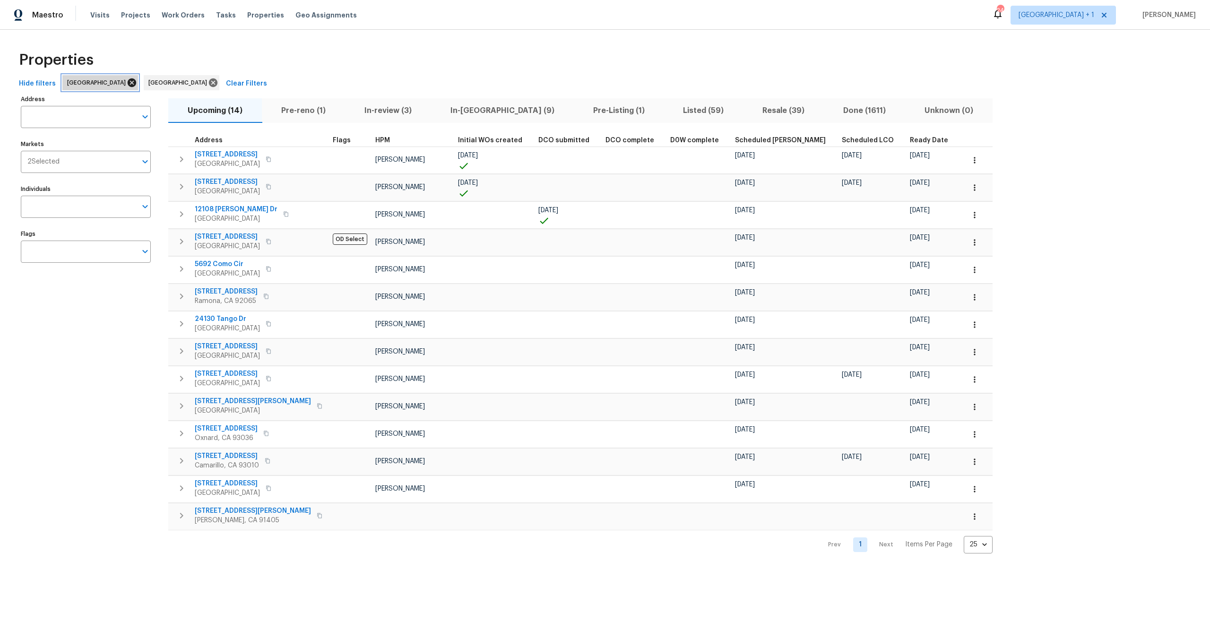
click at [128, 83] on icon at bounding box center [132, 82] width 9 height 9
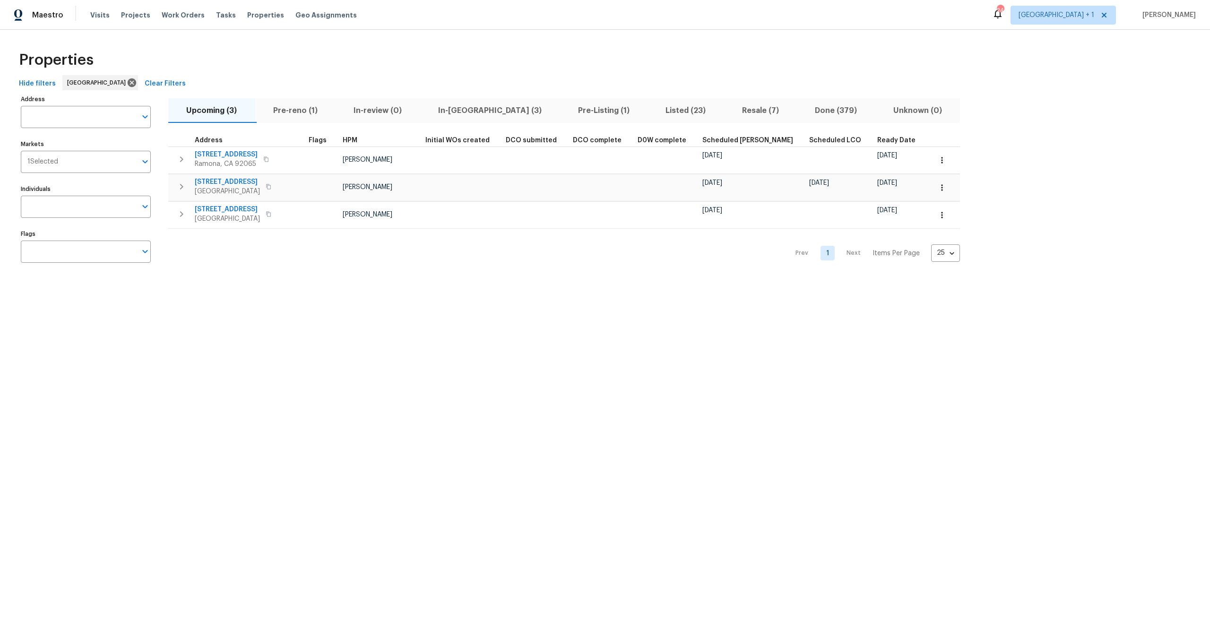
click at [278, 77] on div "Hide filters San Diego Clear Filters" at bounding box center [605, 83] width 1180 height 17
click at [145, 83] on span "Clear Filters" at bounding box center [165, 84] width 41 height 12
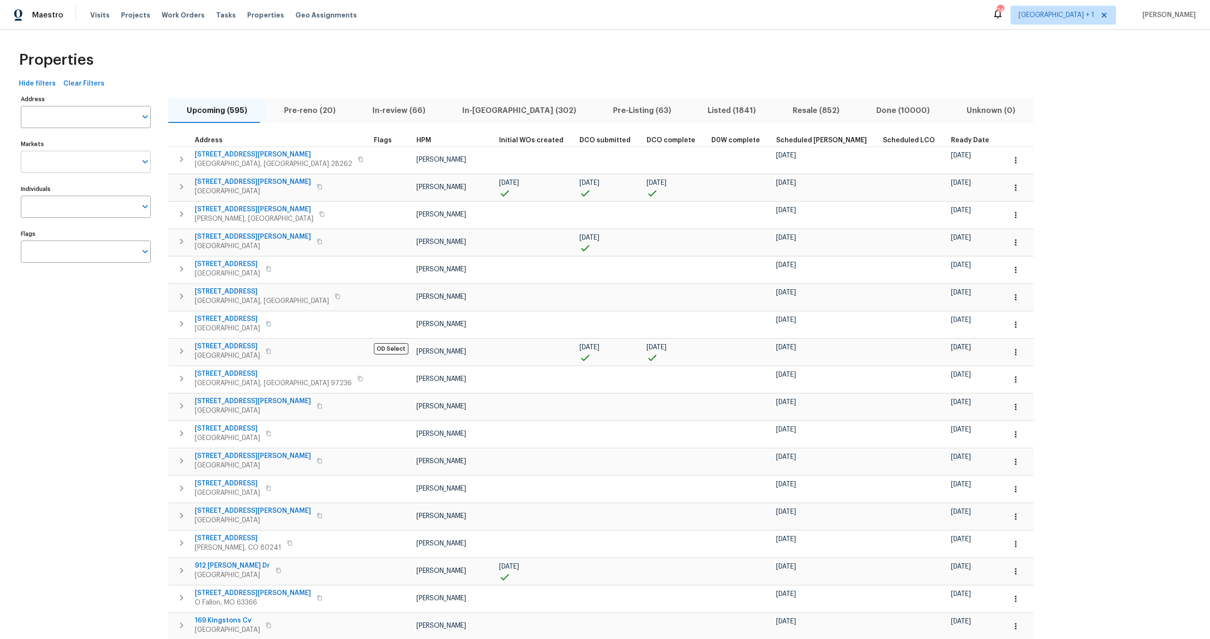
click at [87, 162] on input "Markets" at bounding box center [79, 162] width 116 height 22
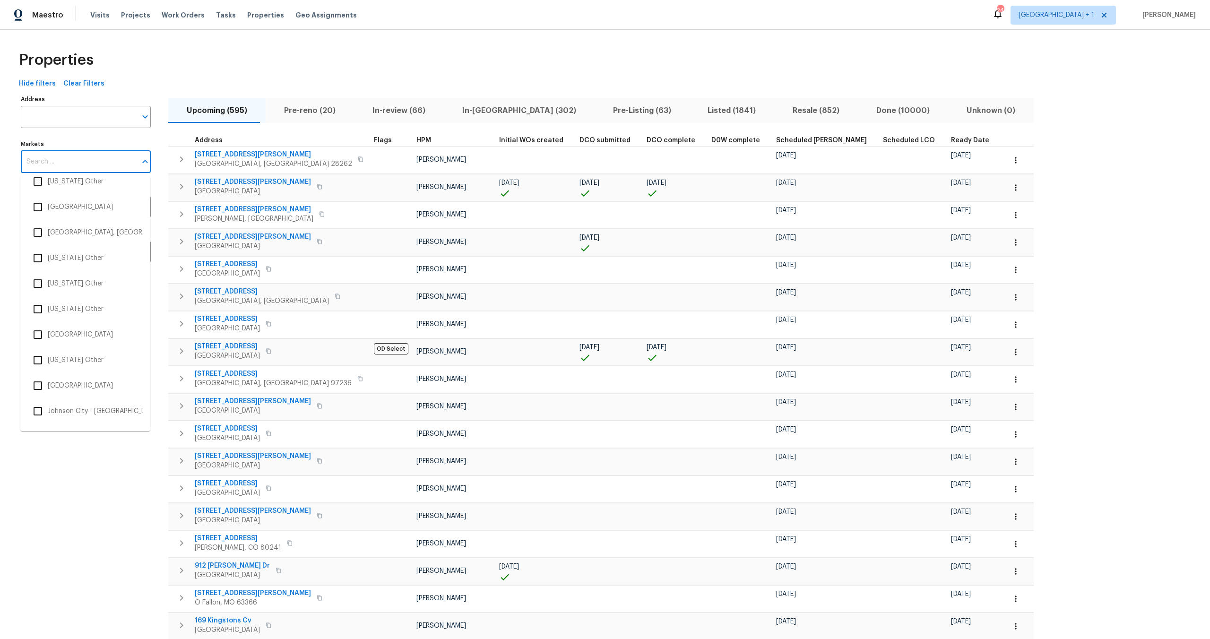
scroll to position [1283, 0]
click at [32, 414] on input "checkbox" at bounding box center [38, 415] width 20 height 20
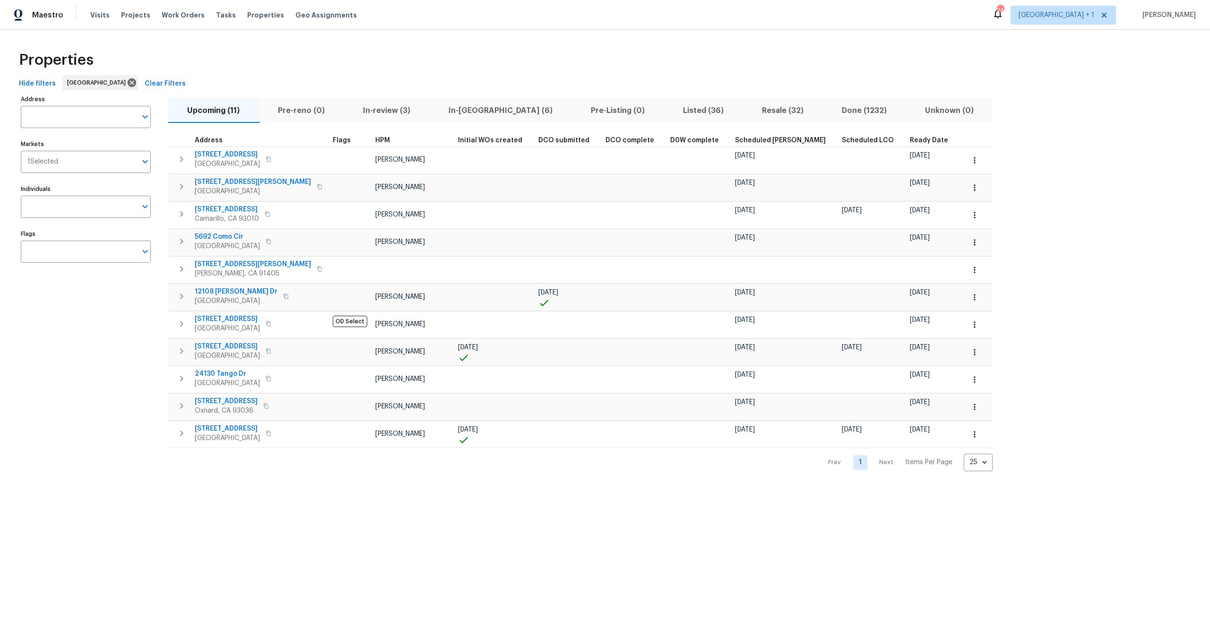
click at [526, 76] on div "Hide filters Los Angeles Clear Filters" at bounding box center [605, 83] width 1180 height 17
click at [526, 72] on div "Properties" at bounding box center [605, 60] width 1180 height 30
click at [303, 67] on div "Properties" at bounding box center [605, 60] width 1180 height 30
click at [394, 77] on div "Hide filters Los Angeles Clear Filters" at bounding box center [605, 83] width 1180 height 17
click at [629, 75] on div "Hide filters Los Angeles Clear Filters" at bounding box center [605, 83] width 1180 height 17
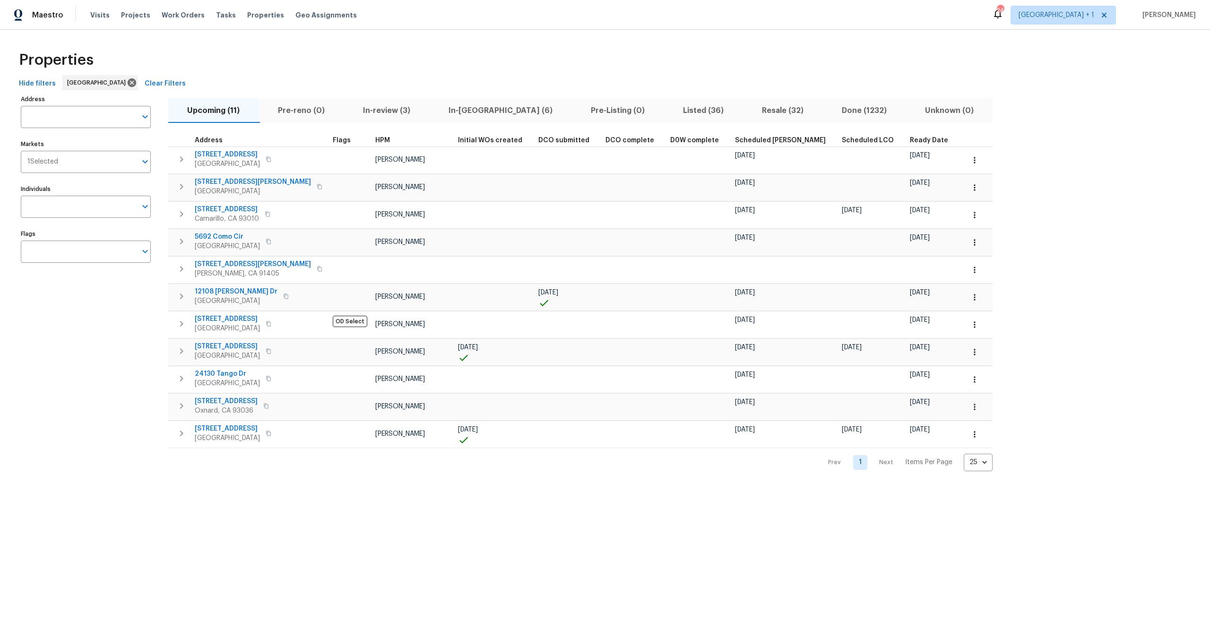
click at [631, 71] on div "Properties" at bounding box center [605, 60] width 1180 height 30
click at [284, 61] on div "Properties" at bounding box center [605, 60] width 1180 height 30
click at [415, 38] on div "Properties Hide filters Los Angeles Clear Filters Address Address Markets 1 Sel…" at bounding box center [605, 258] width 1210 height 457
click at [339, 65] on div "Properties" at bounding box center [605, 60] width 1180 height 30
click at [364, 64] on div "Properties" at bounding box center [605, 60] width 1180 height 30
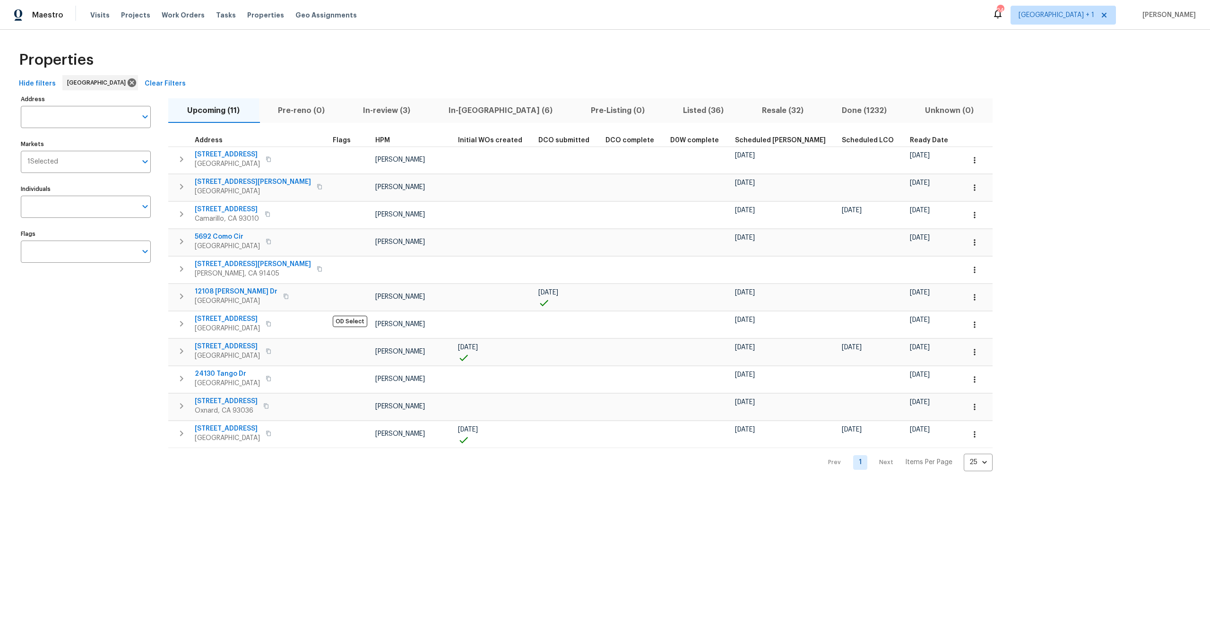
click at [440, 78] on div "Hide filters Los Angeles Clear Filters" at bounding box center [605, 83] width 1180 height 17
click at [438, 85] on div "Hide filters Los Angeles Clear Filters" at bounding box center [605, 83] width 1180 height 17
click at [301, 56] on div "Properties" at bounding box center [605, 60] width 1180 height 30
click at [597, 60] on div "Properties" at bounding box center [605, 60] width 1180 height 30
click at [1061, 148] on div "Address Address Markets 1 Selected Markets Individuals Individuals Flags Flags …" at bounding box center [605, 282] width 1180 height 379
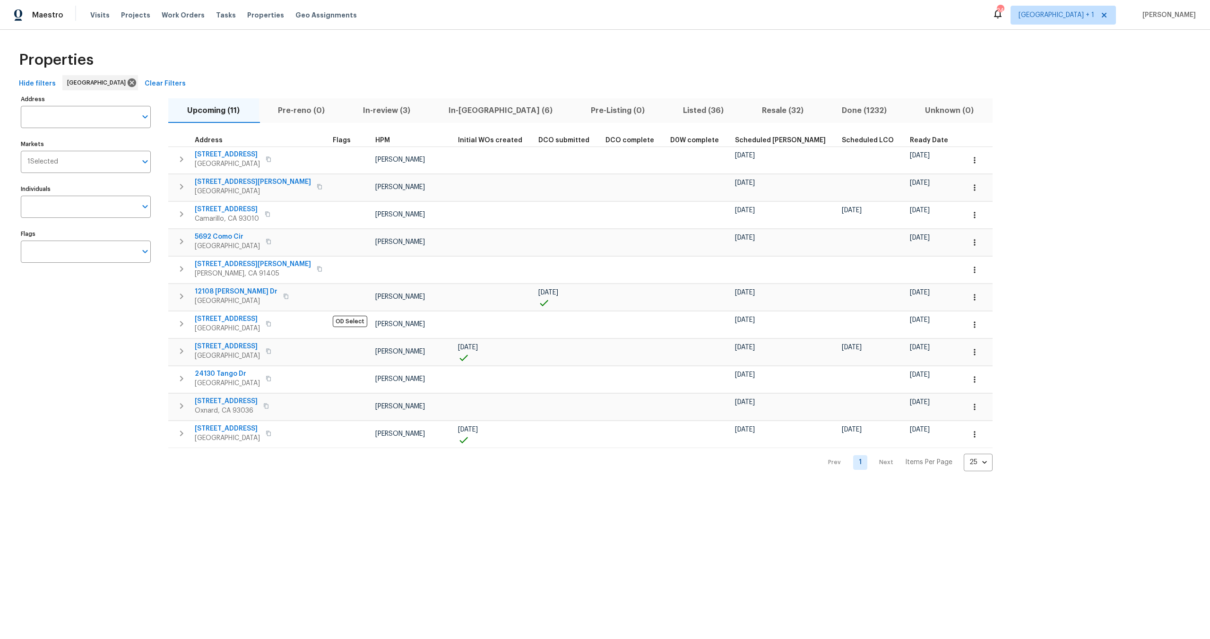
click at [413, 77] on div "Hide filters Los Angeles Clear Filters" at bounding box center [605, 83] width 1180 height 17
click at [309, 78] on div "Hide filters Los Angeles Clear Filters" at bounding box center [605, 83] width 1180 height 17
click at [341, 58] on div "Properties" at bounding box center [605, 60] width 1180 height 30
click at [456, 112] on span "In-reno (6)" at bounding box center [500, 110] width 131 height 13
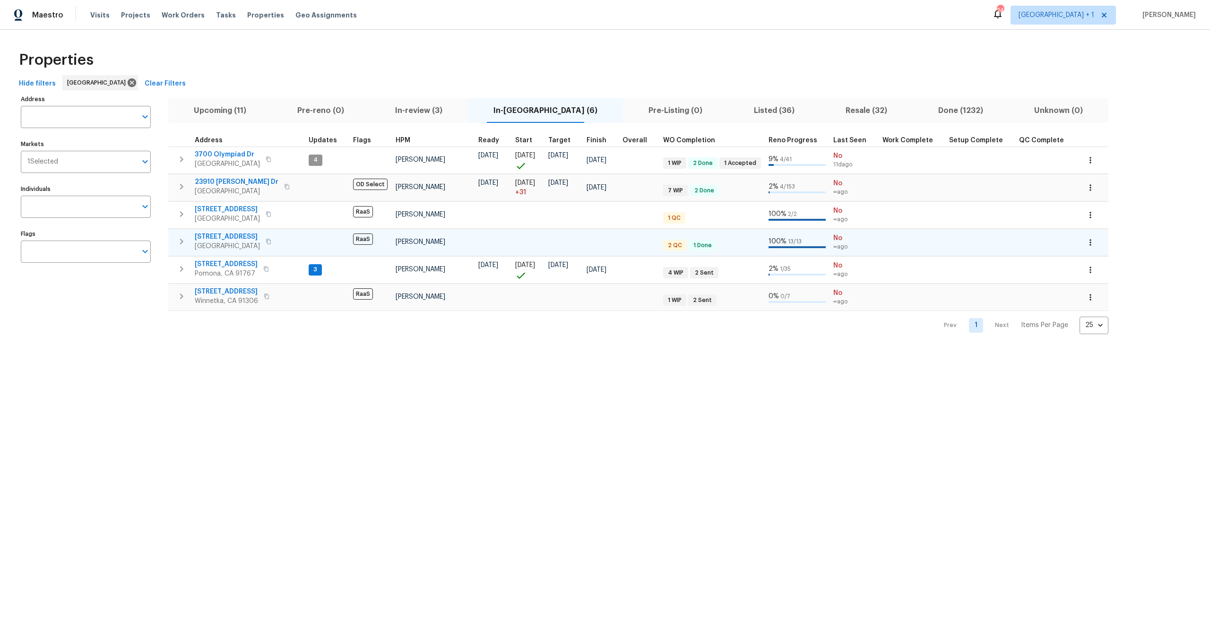
click at [200, 237] on span "2256 W 28th St" at bounding box center [227, 236] width 65 height 9
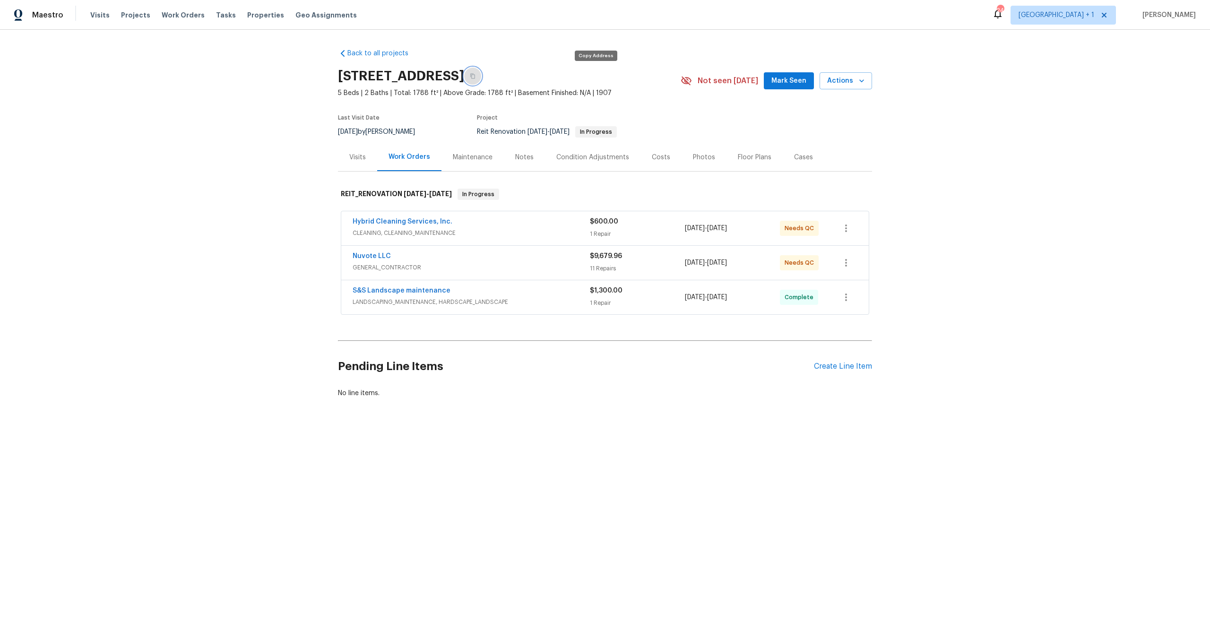
click at [481, 77] on button "button" at bounding box center [472, 76] width 17 height 17
